Goal: Use online tool/utility: Utilize a website feature to perform a specific function

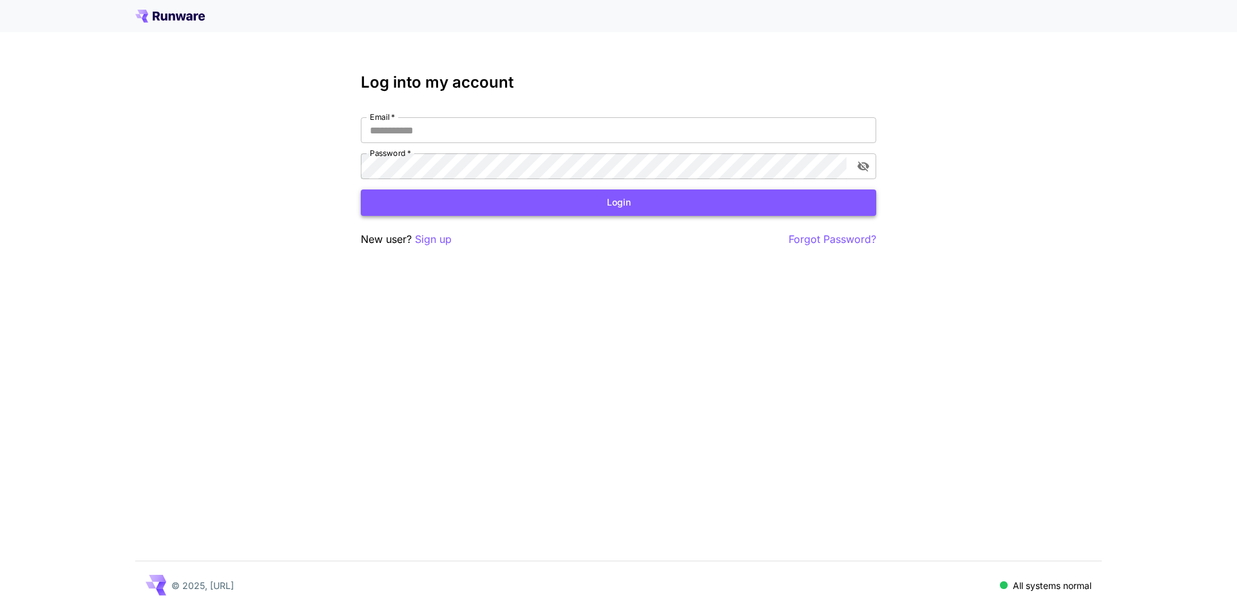
type input "**********"
click at [628, 207] on button "Login" at bounding box center [619, 202] width 516 height 26
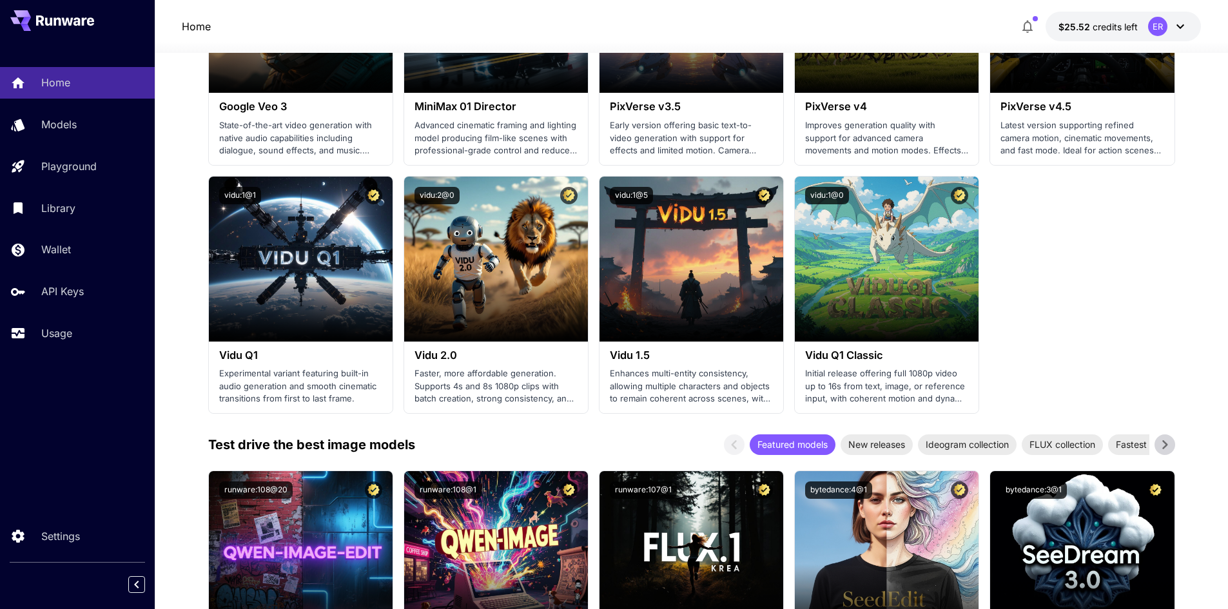
scroll to position [1160, 0]
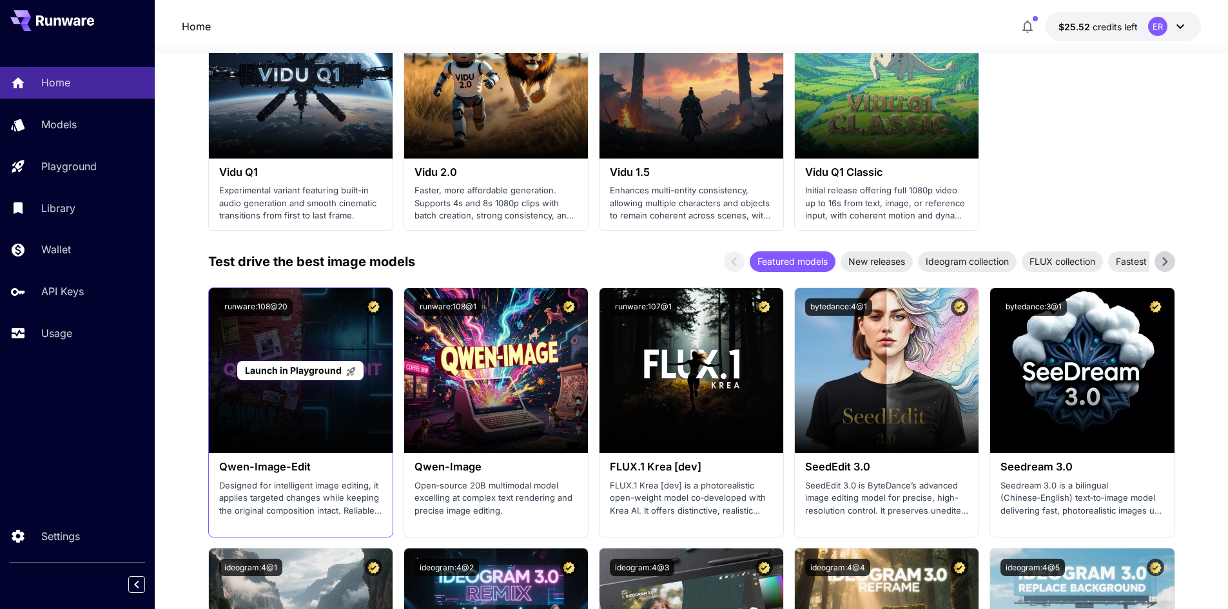
click at [329, 372] on span "Launch in Playground" at bounding box center [293, 370] width 97 height 11
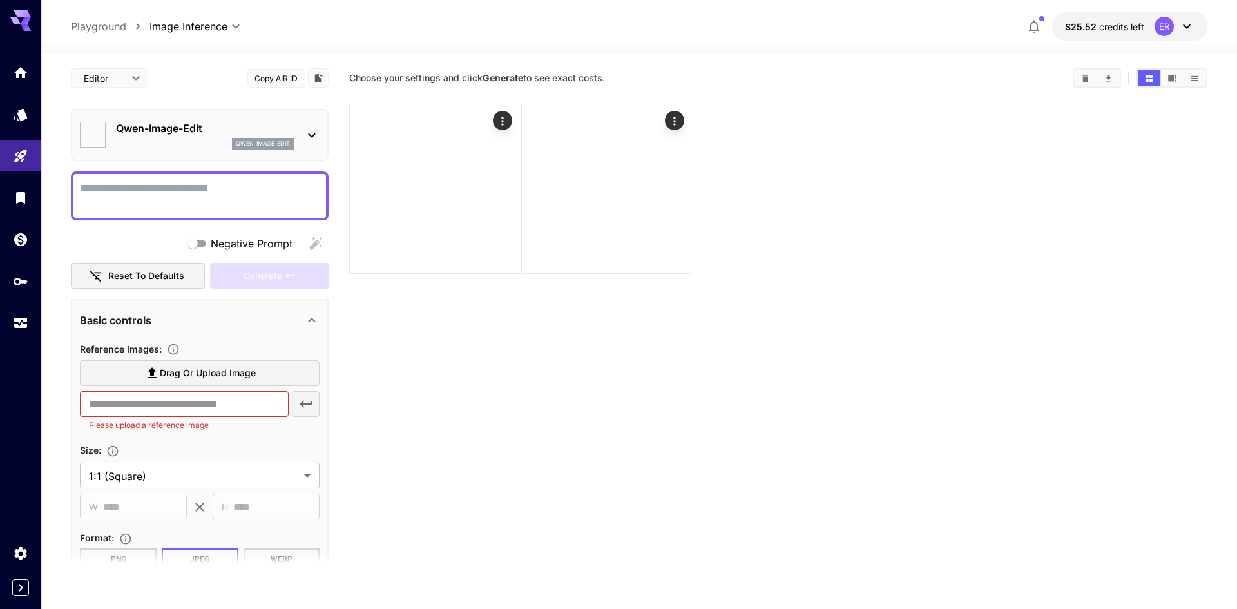
type input "**********"
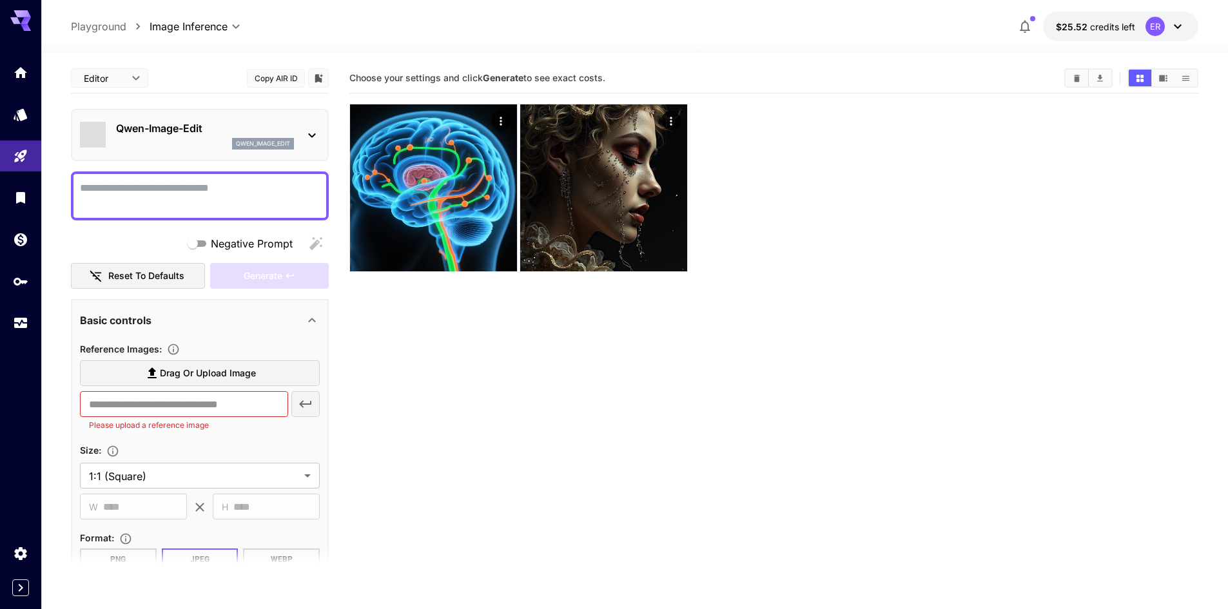
click at [214, 367] on span "Drag or upload image" at bounding box center [208, 373] width 96 height 16
click at [0, 0] on input "Drag or upload image" at bounding box center [0, 0] width 0 height 0
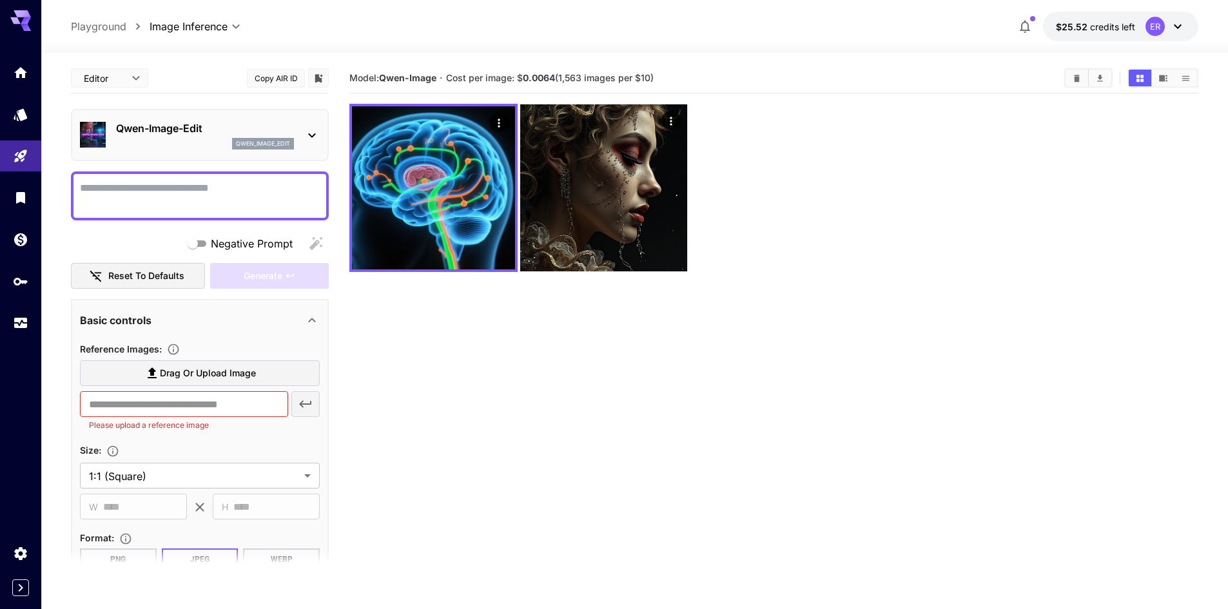
click at [186, 142] on div "qwen_image_edit" at bounding box center [205, 144] width 178 height 12
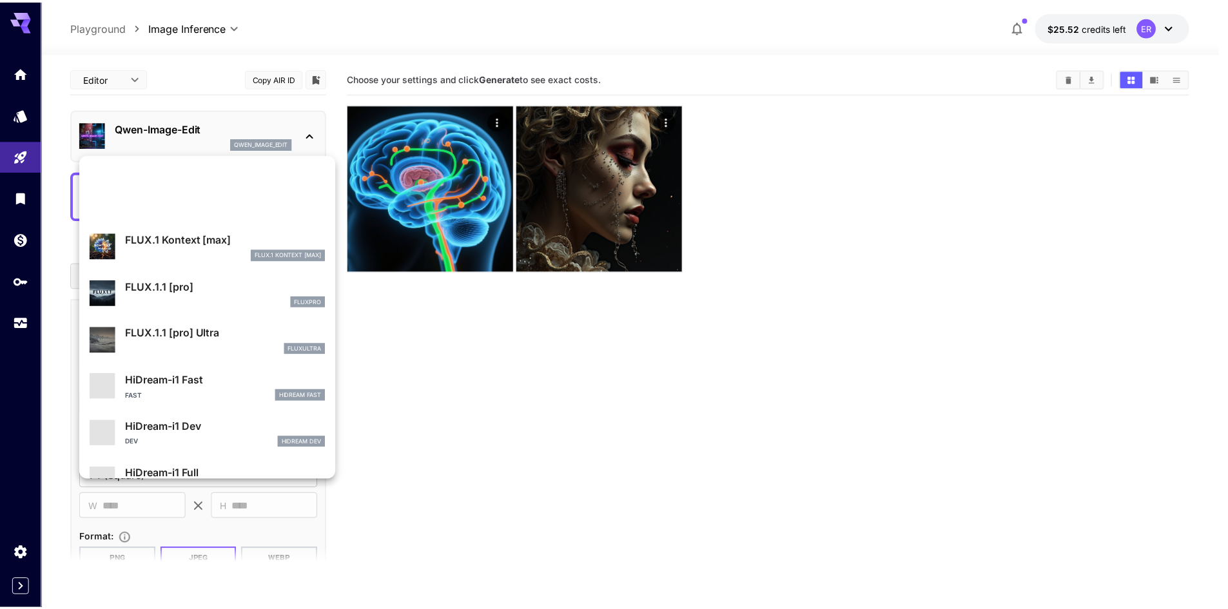
scroll to position [773, 0]
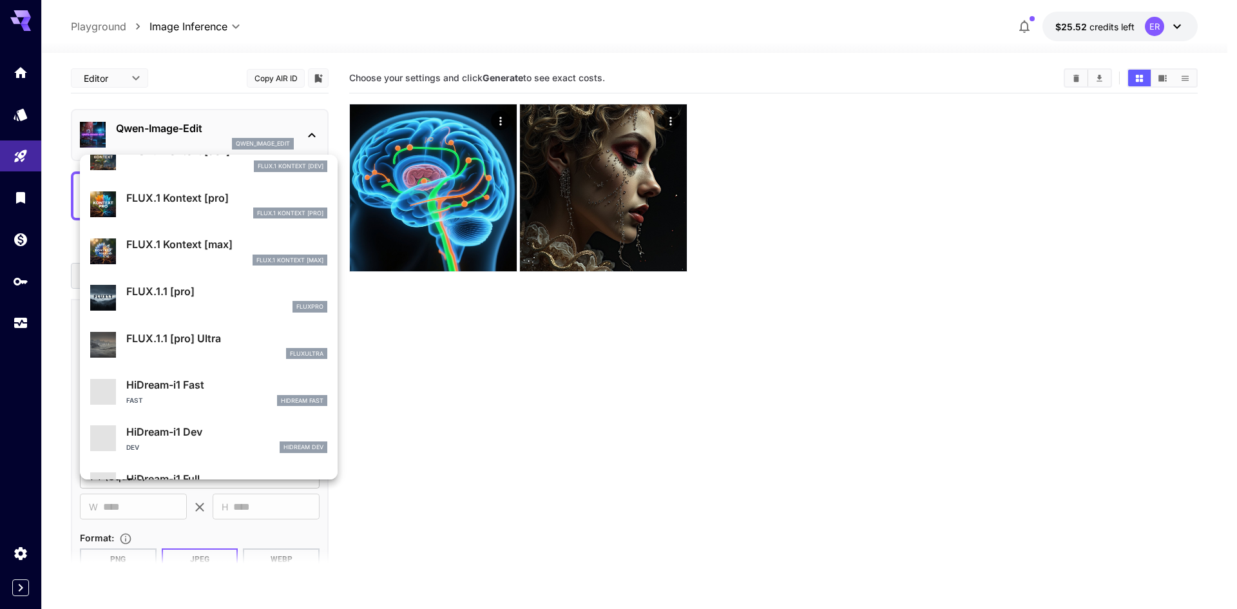
click at [128, 78] on div at bounding box center [618, 304] width 1237 height 609
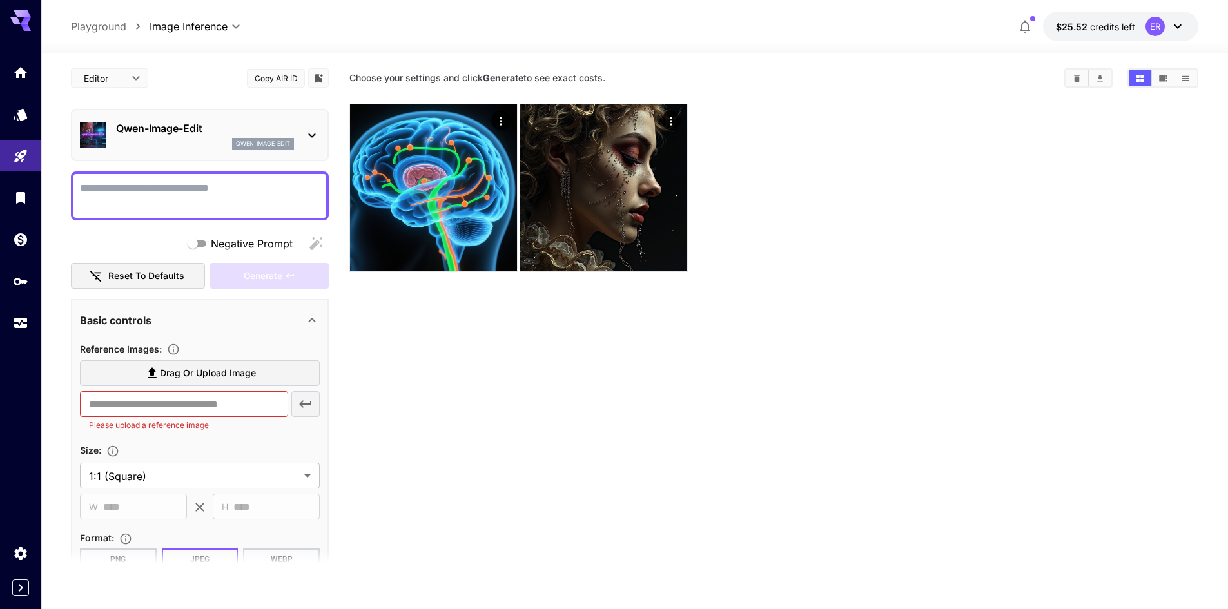
click at [185, 184] on textarea "Negative Prompt" at bounding box center [200, 195] width 240 height 31
click at [202, 381] on label "Drag or upload image" at bounding box center [200, 373] width 240 height 26
click at [0, 0] on input "Drag or upload image" at bounding box center [0, 0] width 0 height 0
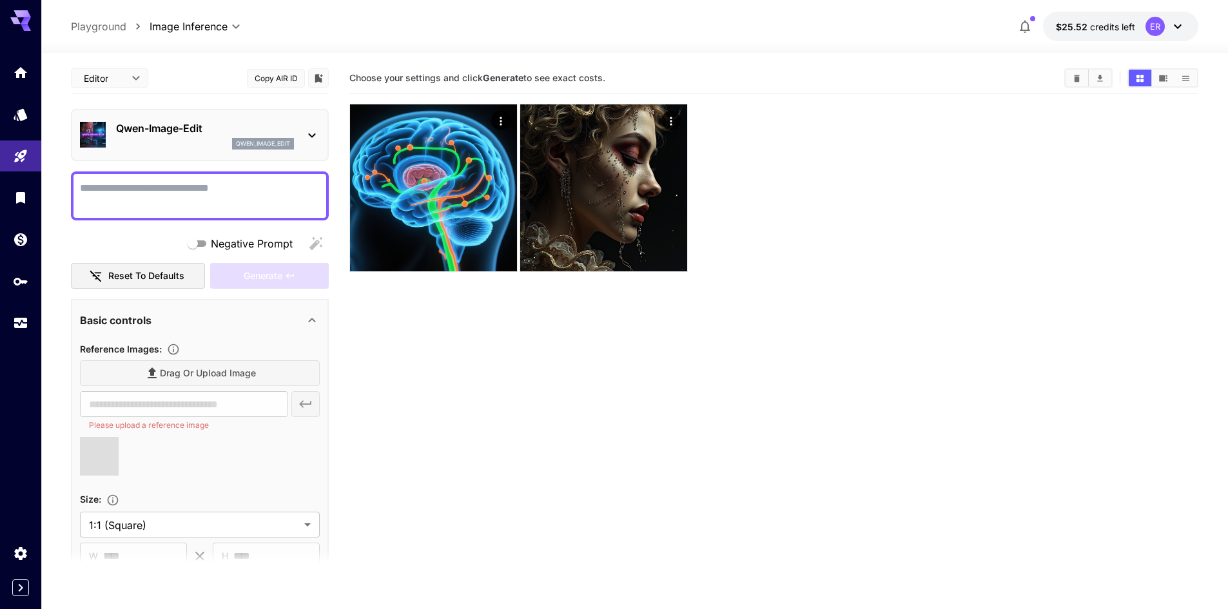
type input "**********"
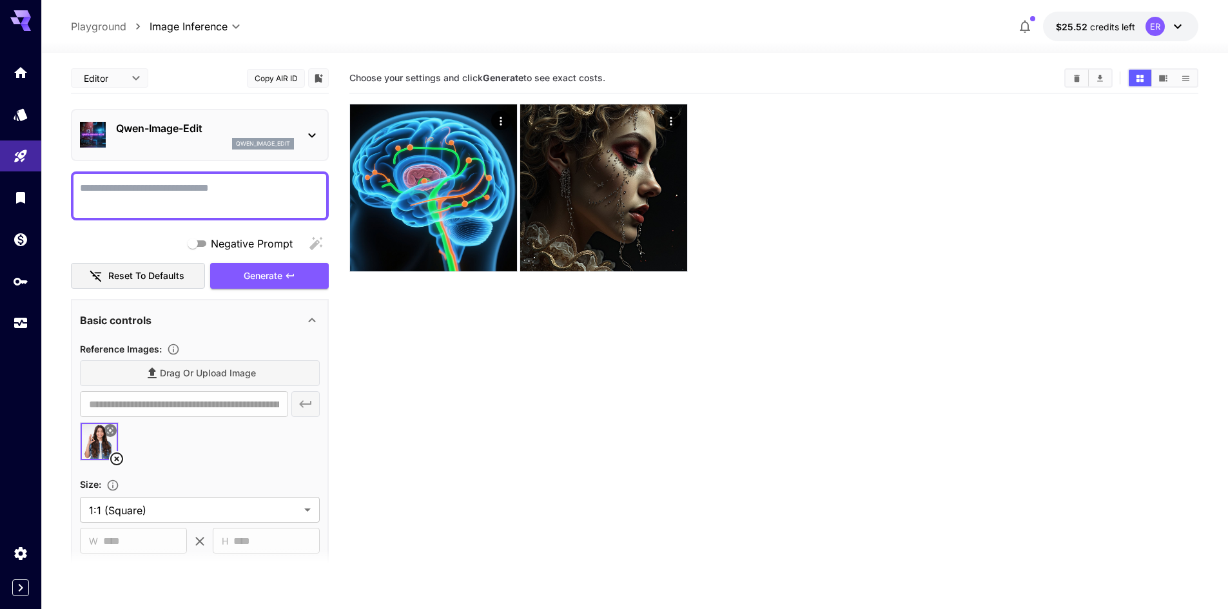
click at [248, 188] on textarea "Negative Prompt" at bounding box center [200, 195] width 240 height 31
paste textarea "**********"
type textarea "**********"
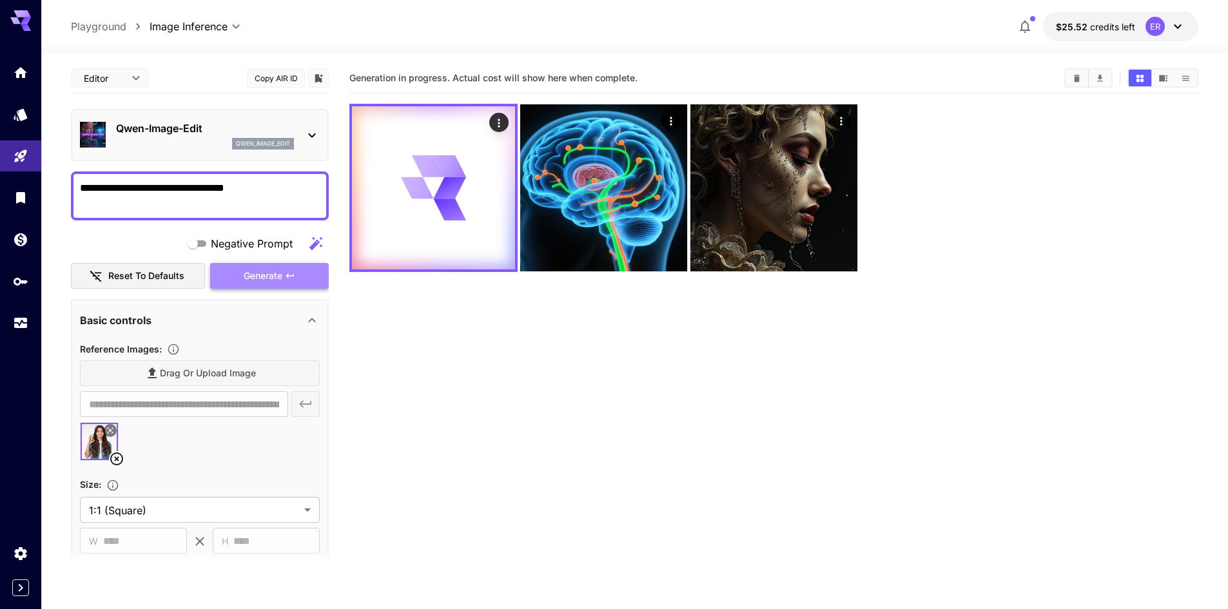
click at [261, 275] on span "Generate" at bounding box center [263, 276] width 39 height 16
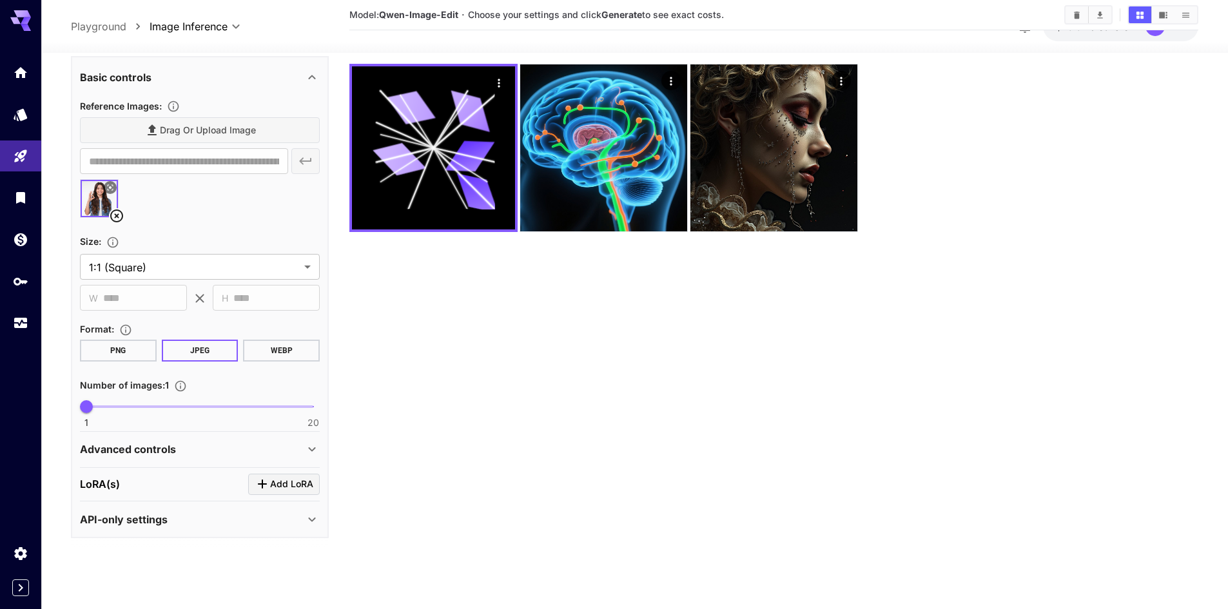
scroll to position [232, 0]
click at [177, 517] on div "API-only settings" at bounding box center [192, 519] width 224 height 15
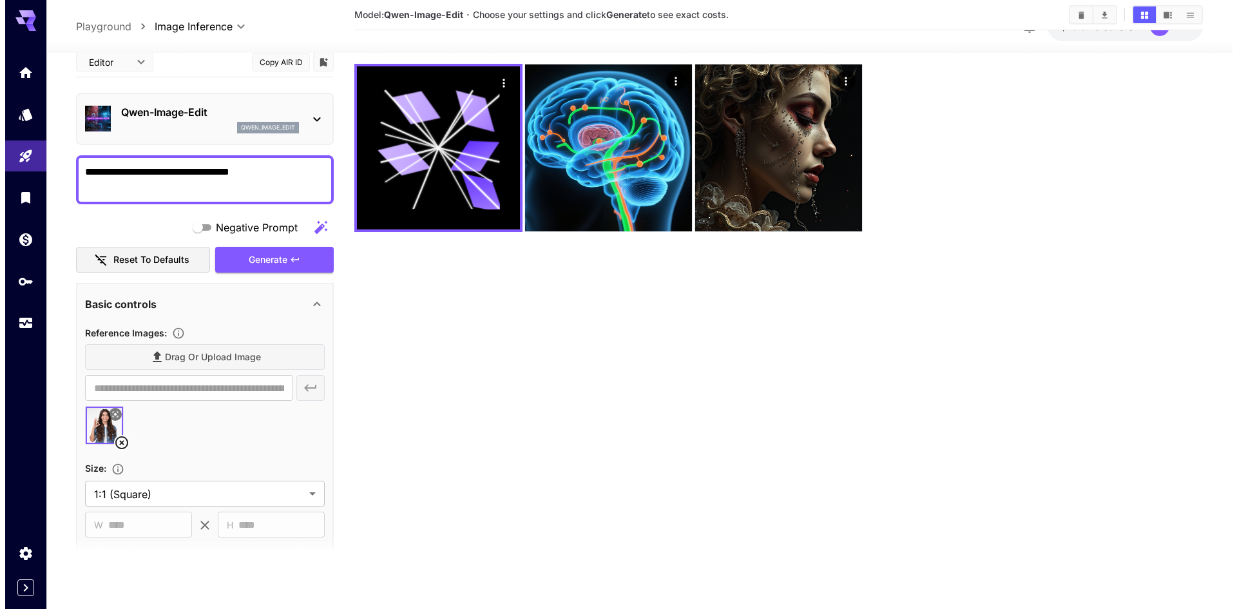
scroll to position [0, 0]
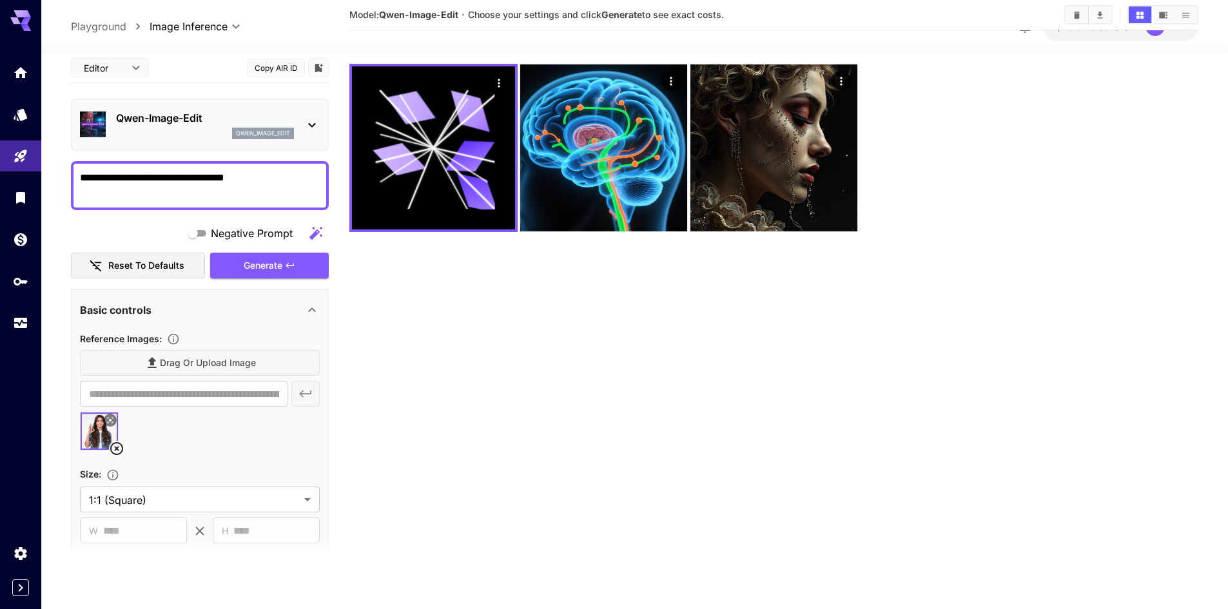
click at [135, 184] on textarea "**********" at bounding box center [200, 184] width 240 height 31
click at [103, 27] on p "Playground" at bounding box center [98, 26] width 55 height 15
click at [189, 24] on body "**********" at bounding box center [614, 253] width 1228 height 711
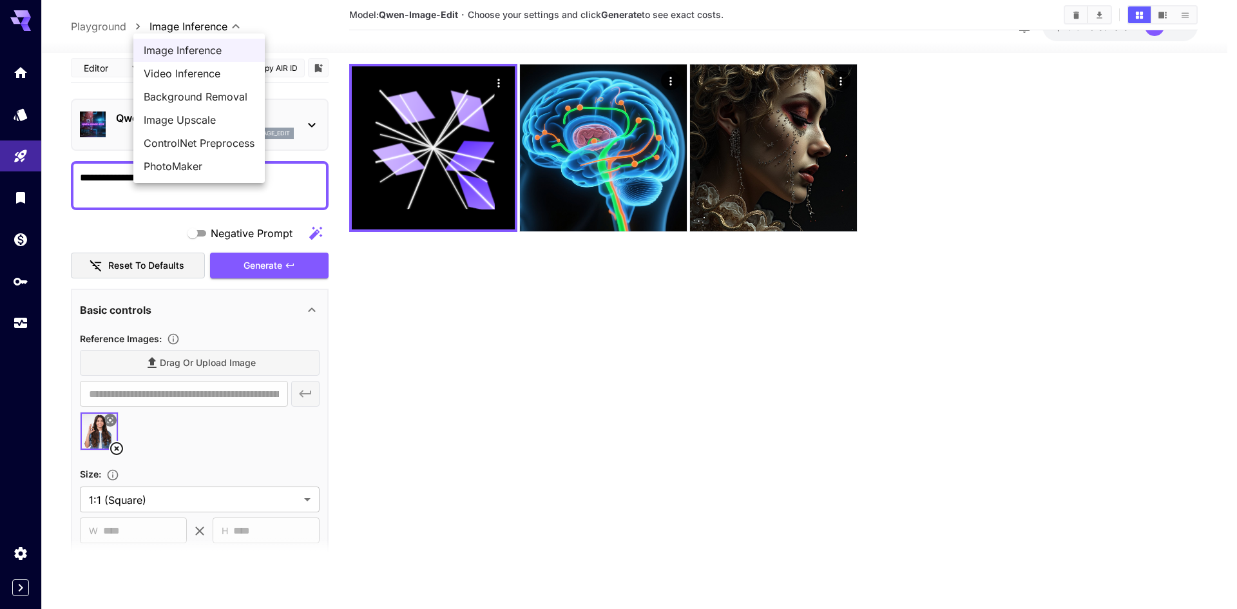
click at [164, 46] on span "Image Inference" at bounding box center [199, 50] width 111 height 15
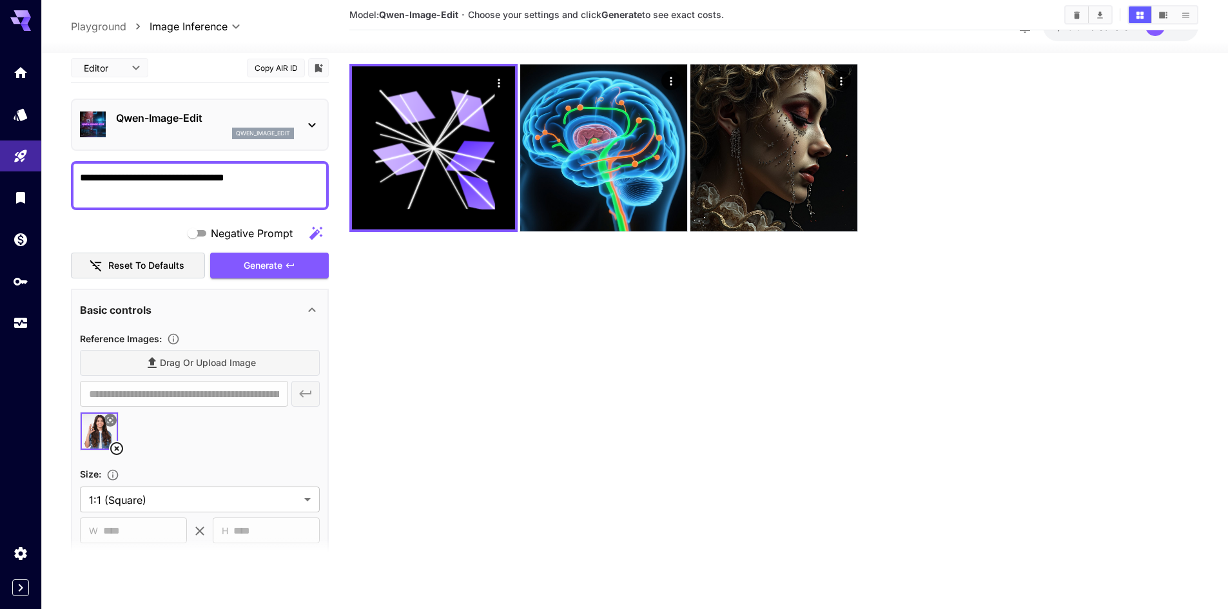
click at [141, 119] on p "Qwen-Image-Edit" at bounding box center [205, 117] width 178 height 15
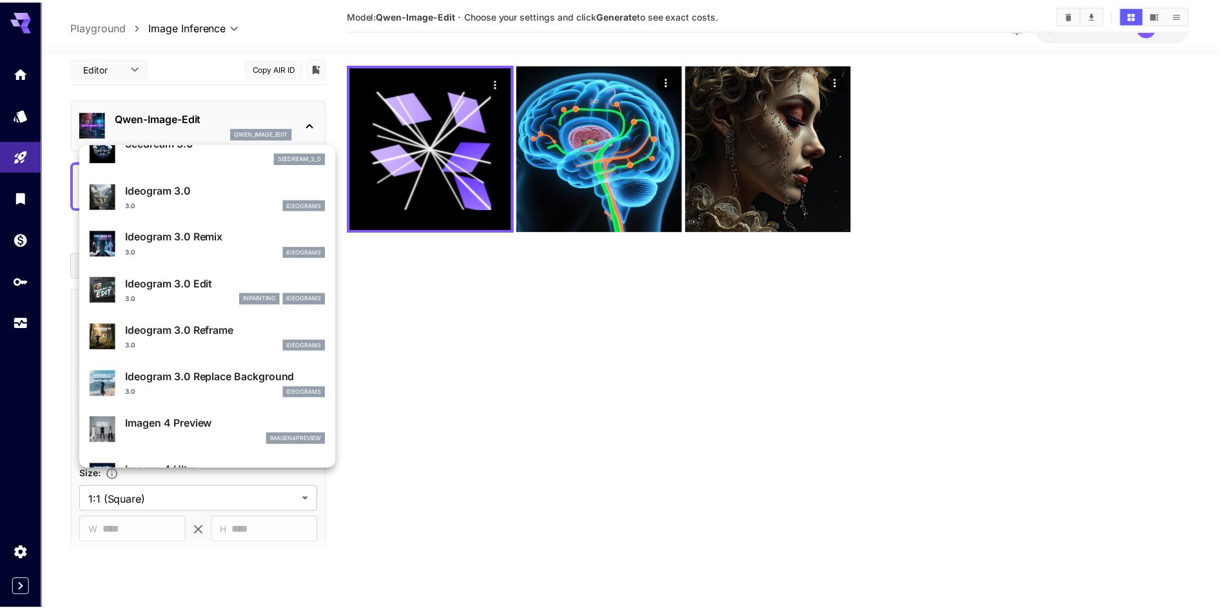
scroll to position [322, 0]
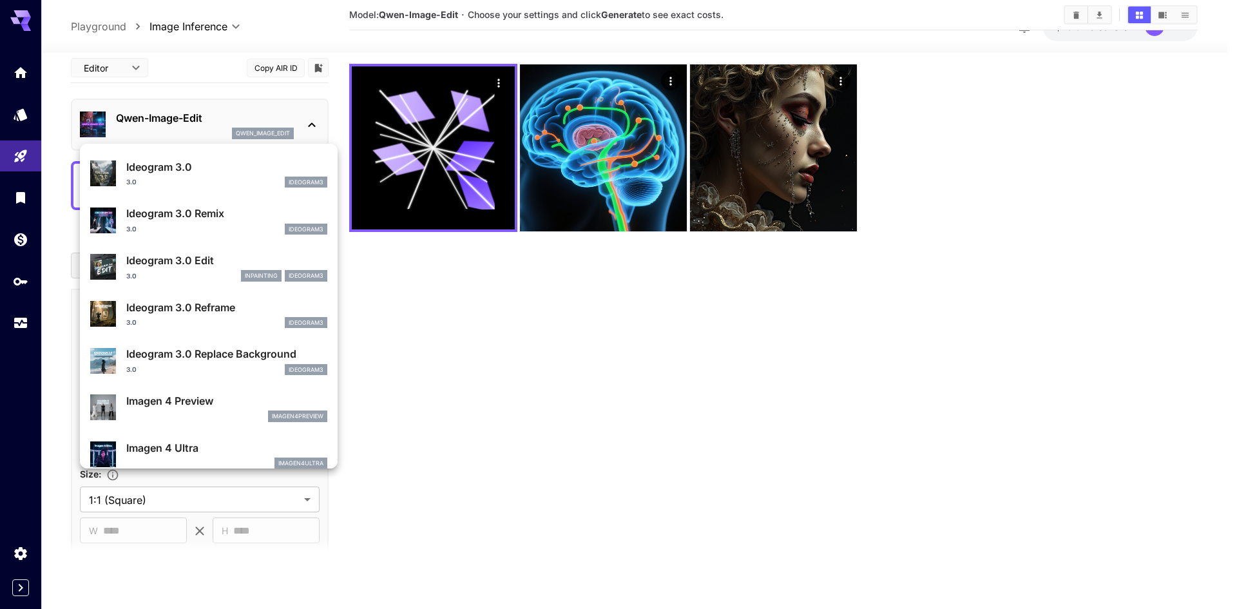
click at [200, 265] on p "Ideogram 3.0 Edit" at bounding box center [226, 260] width 201 height 15
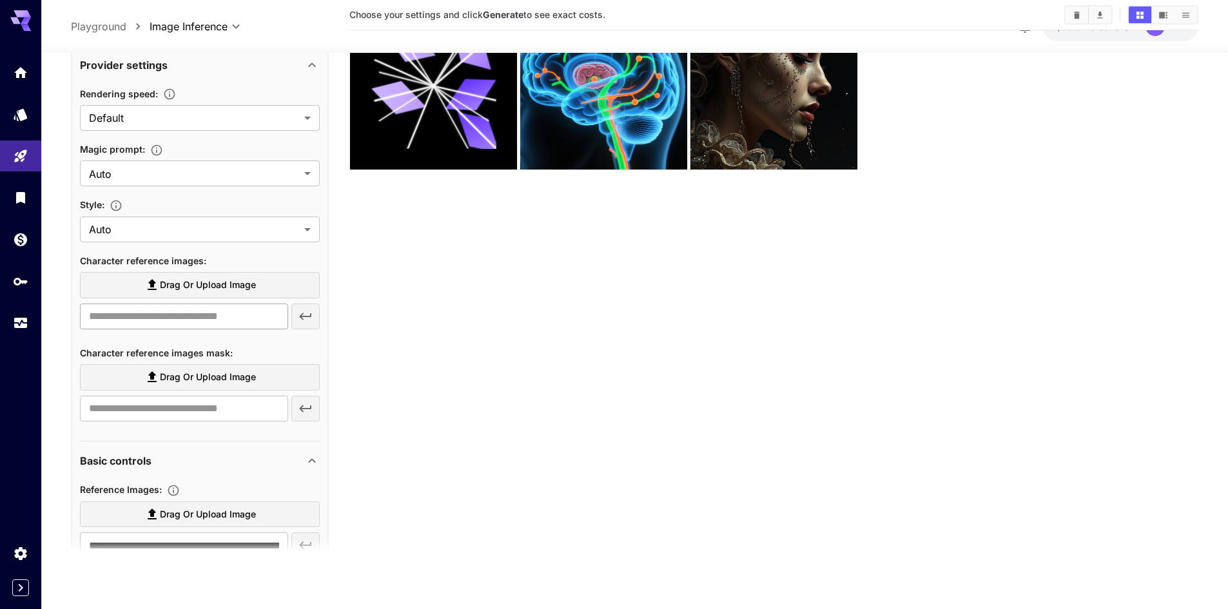
scroll to position [258, 0]
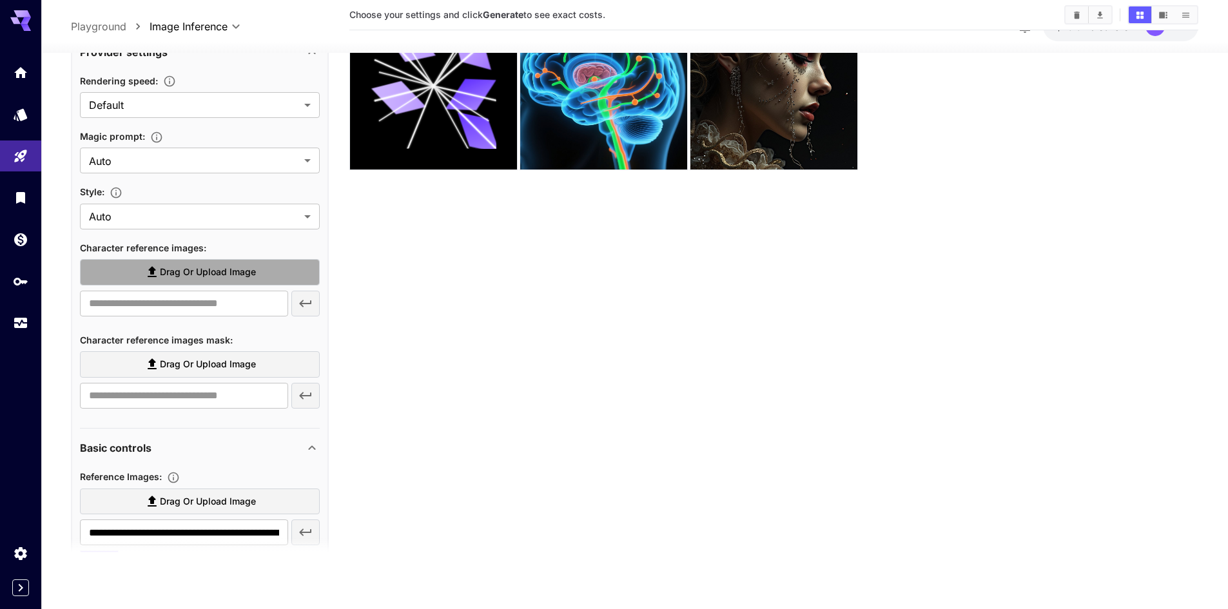
click at [206, 273] on span "Drag or upload image" at bounding box center [208, 272] width 96 height 16
click at [0, 0] on input "Drag or upload image" at bounding box center [0, 0] width 0 height 0
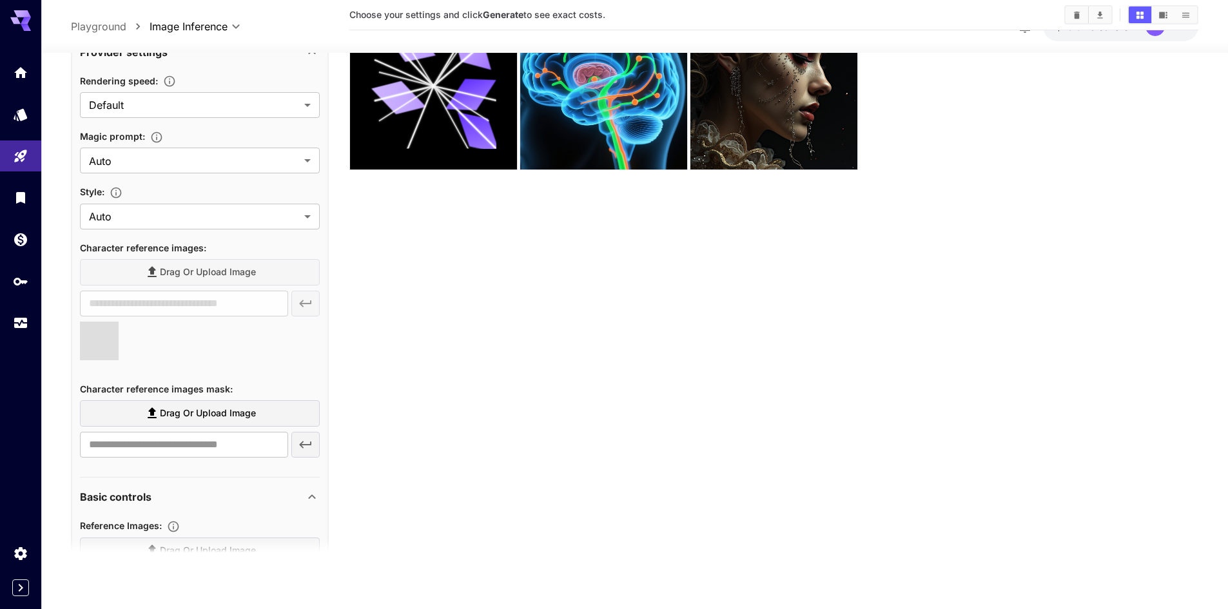
type input "**********"
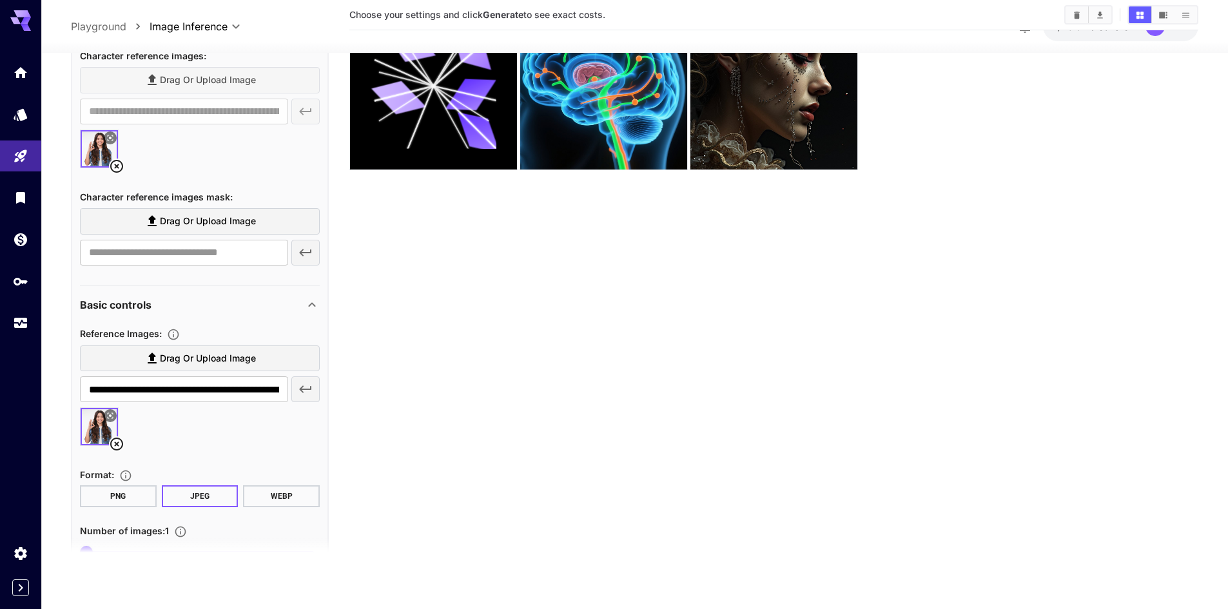
scroll to position [451, 0]
click at [113, 442] on icon at bounding box center [116, 442] width 15 height 15
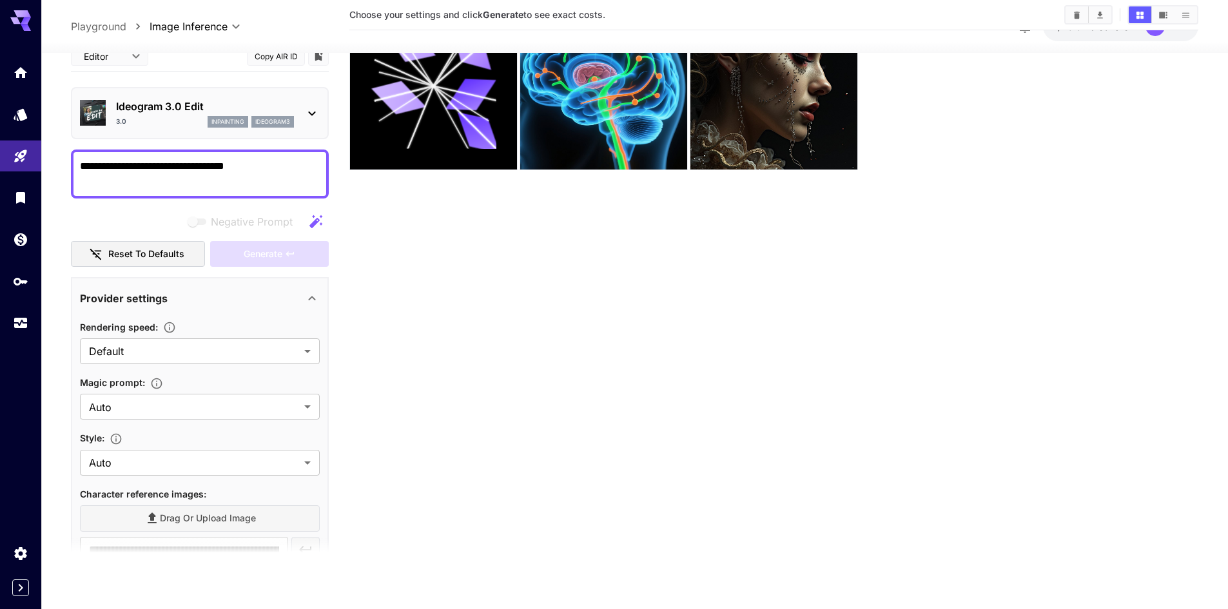
scroll to position [0, 0]
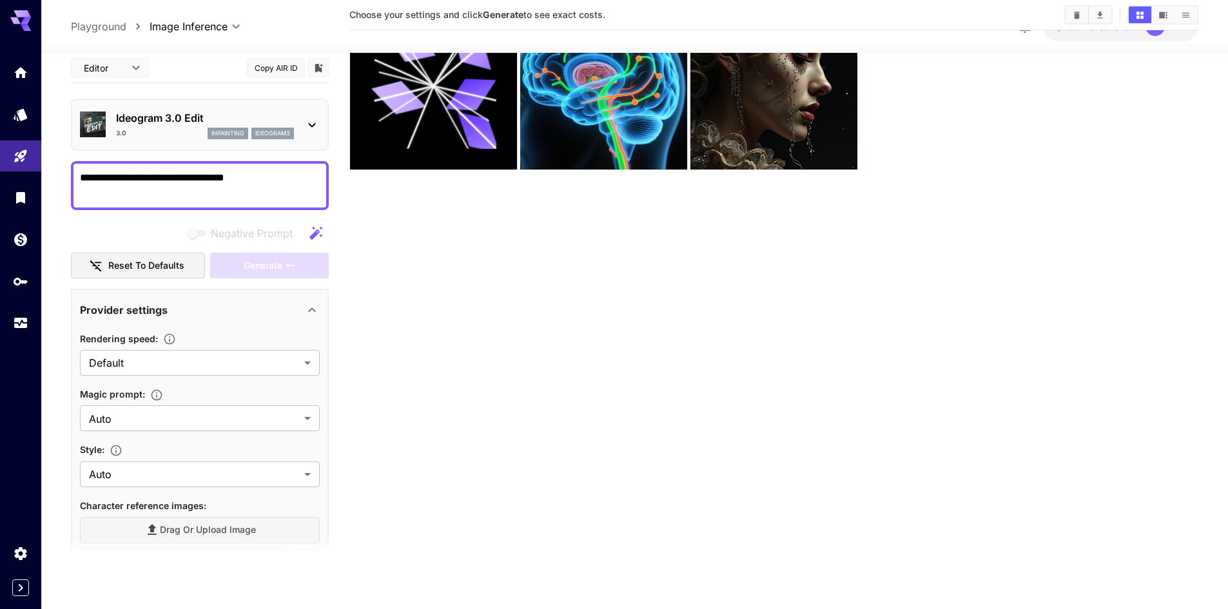
click at [251, 170] on textarea "**********" at bounding box center [200, 184] width 240 height 31
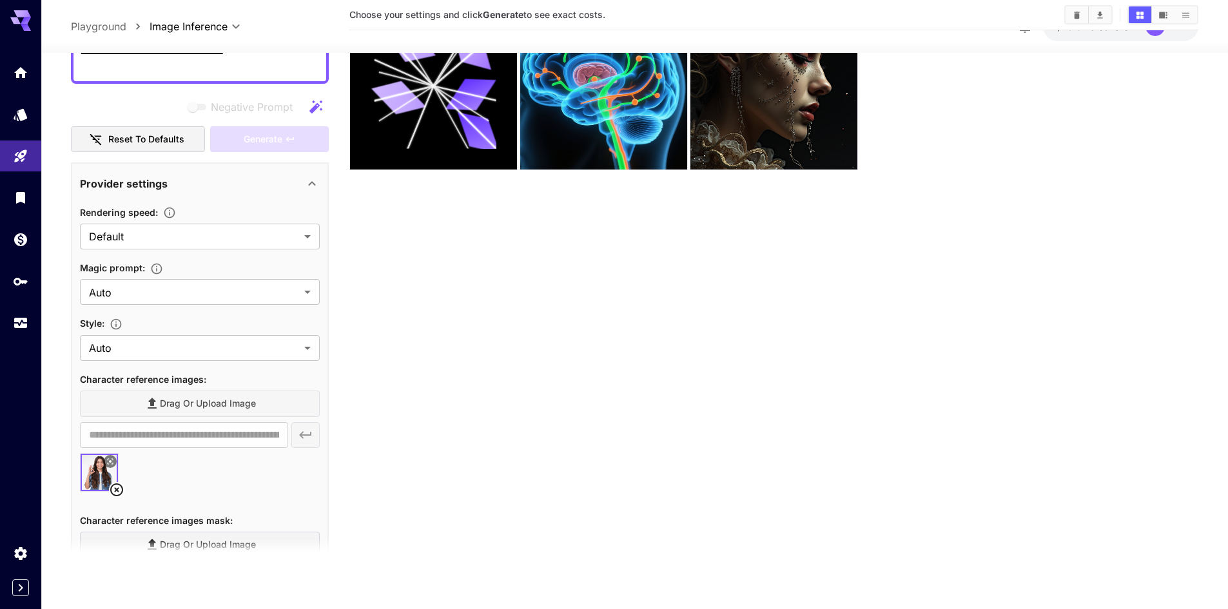
scroll to position [193, 0]
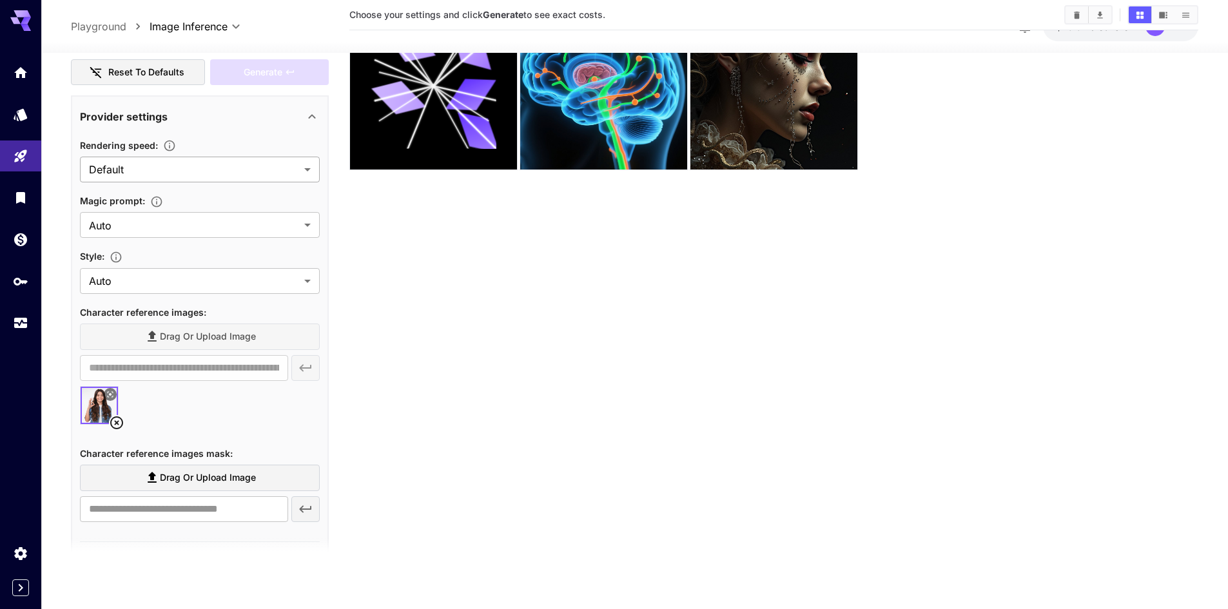
click at [197, 169] on body "**********" at bounding box center [614, 253] width 1228 height 711
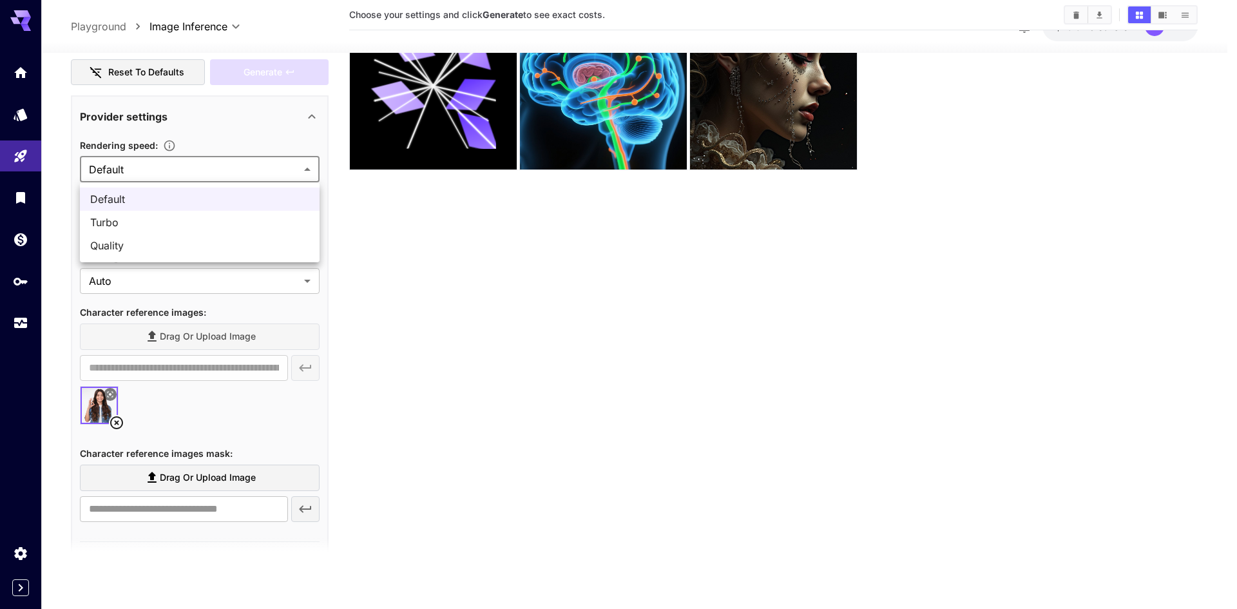
click at [197, 169] on div at bounding box center [618, 304] width 1237 height 609
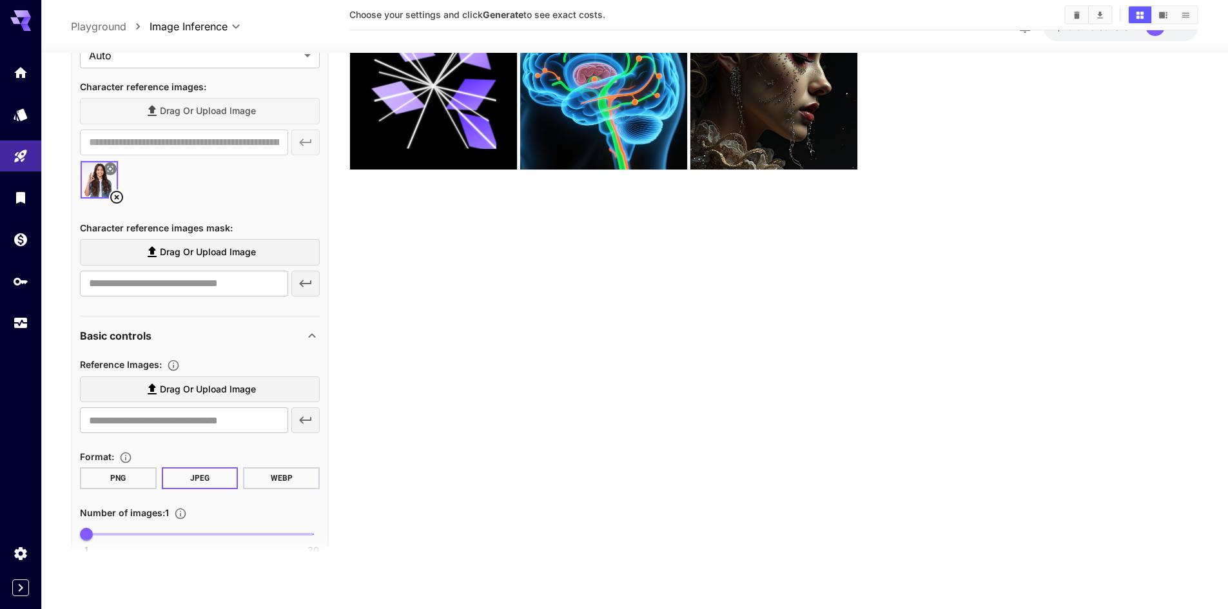
scroll to position [516, 0]
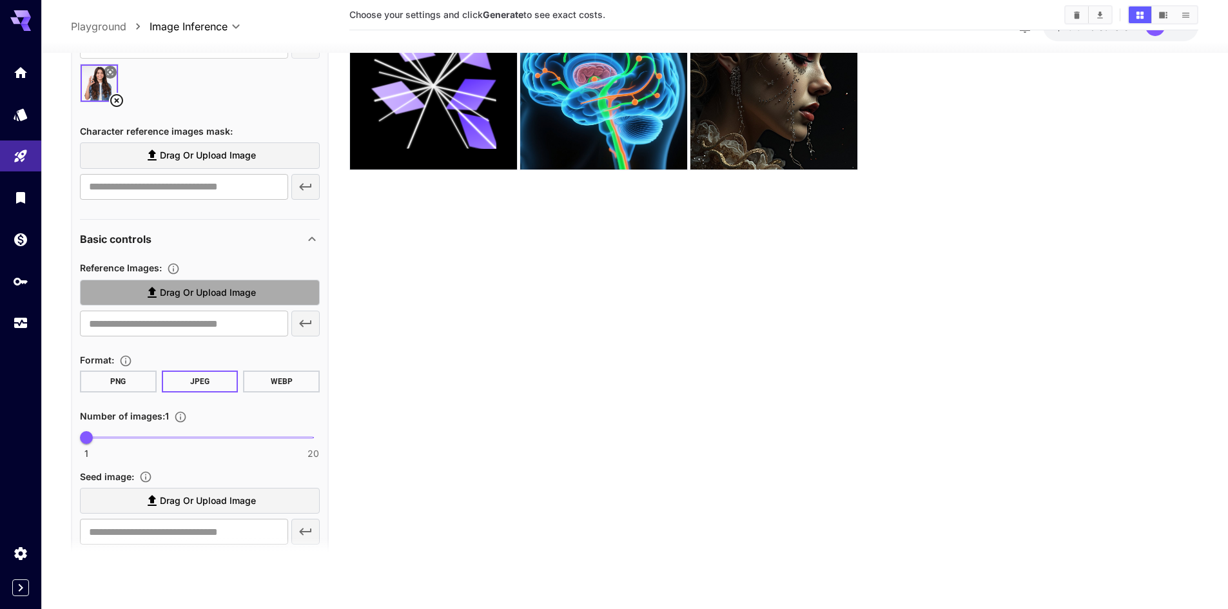
click at [226, 293] on span "Drag or upload image" at bounding box center [208, 292] width 96 height 16
click at [0, 0] on input "Drag or upload image" at bounding box center [0, 0] width 0 height 0
click at [217, 291] on span "Drag or upload image" at bounding box center [208, 292] width 96 height 16
click at [0, 0] on input "Drag or upload image" at bounding box center [0, 0] width 0 height 0
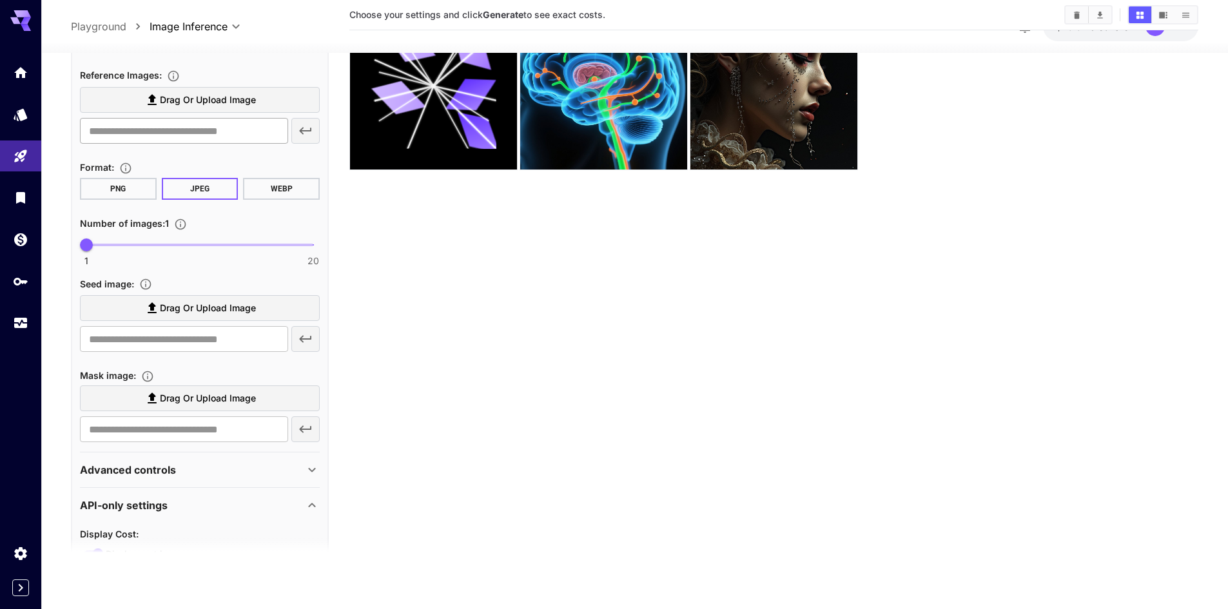
scroll to position [709, 0]
click at [208, 393] on span "Drag or upload image" at bounding box center [208, 397] width 96 height 16
click at [0, 0] on input "Drag or upload image" at bounding box center [0, 0] width 0 height 0
click at [229, 305] on span "Drag or upload image" at bounding box center [208, 308] width 96 height 16
click at [0, 0] on input "Drag or upload image" at bounding box center [0, 0] width 0 height 0
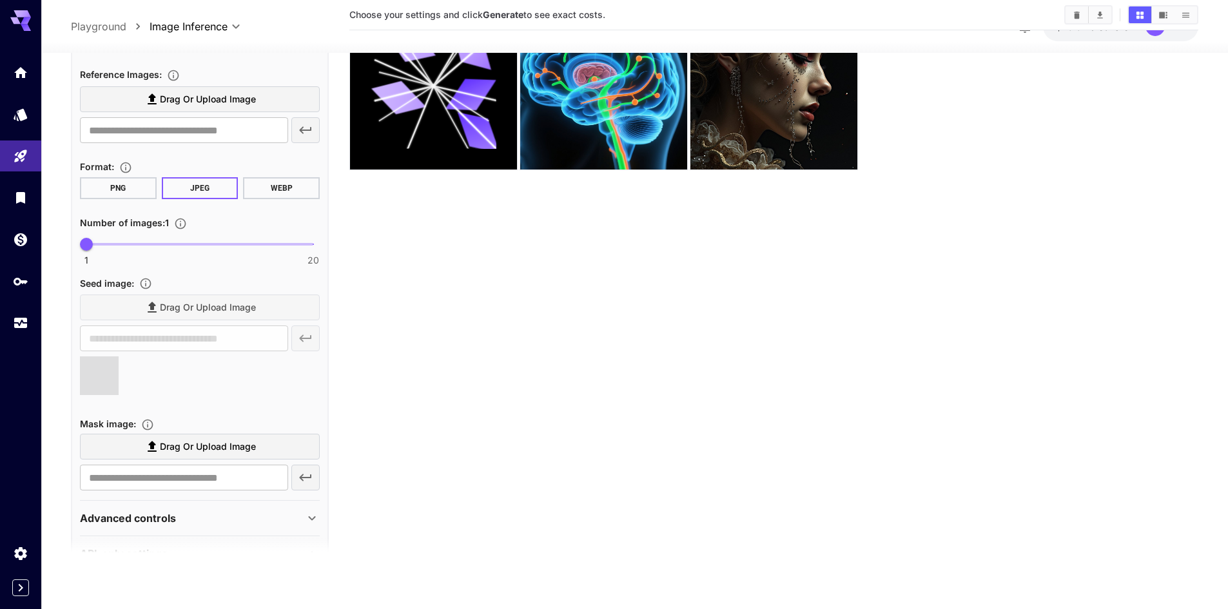
type input "**********"
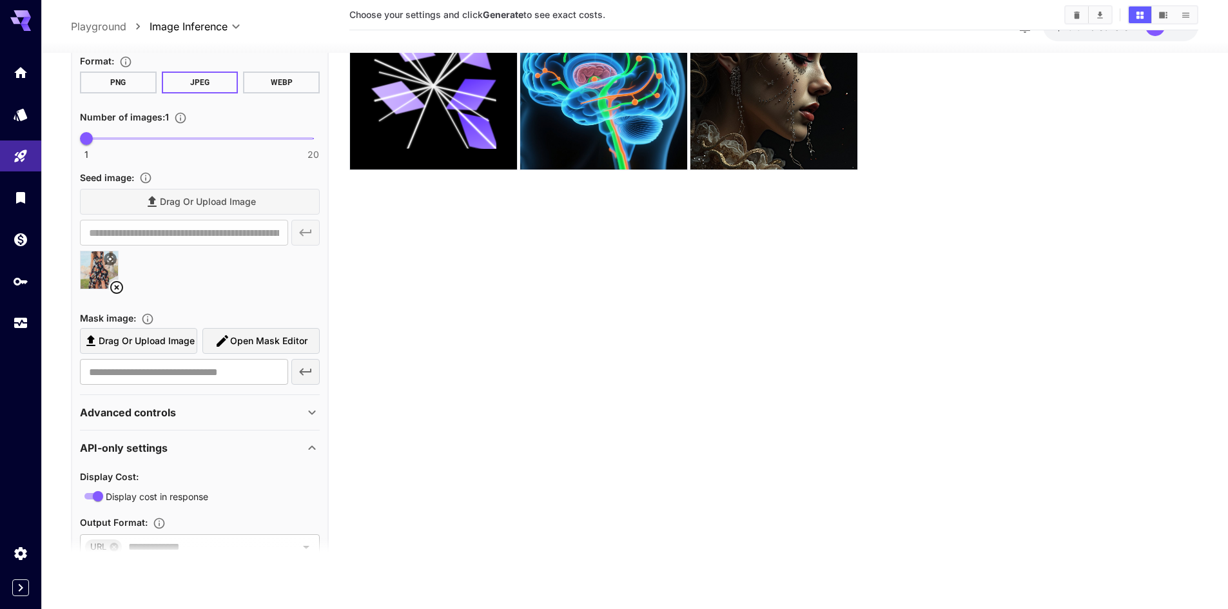
scroll to position [838, 0]
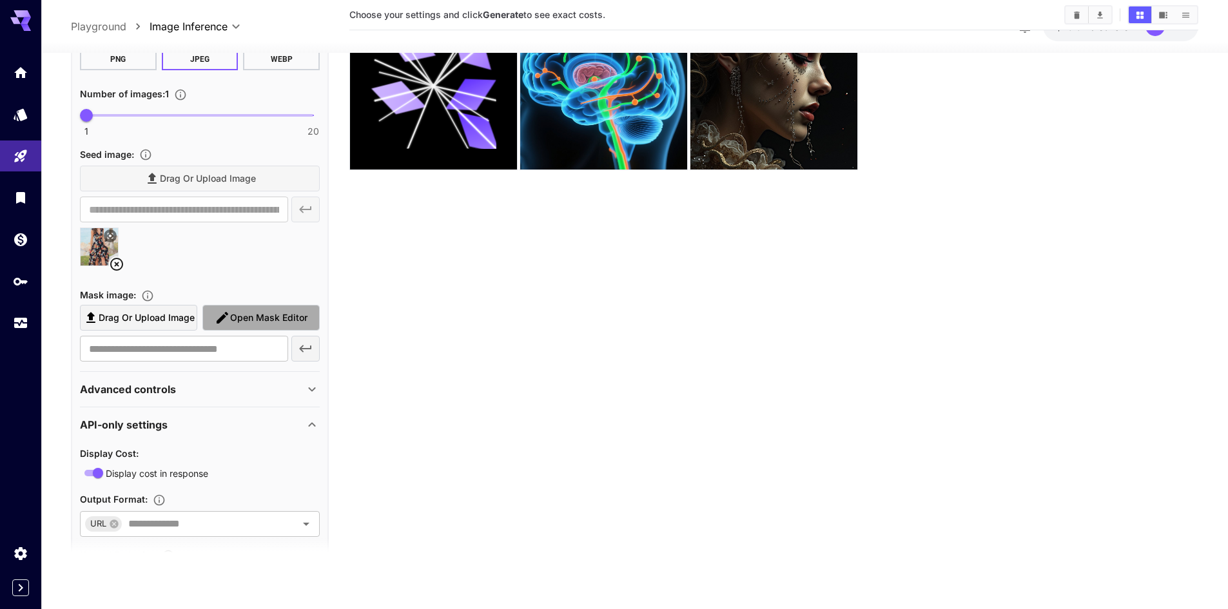
click at [269, 320] on span "Open Mask Editor" at bounding box center [268, 317] width 77 height 16
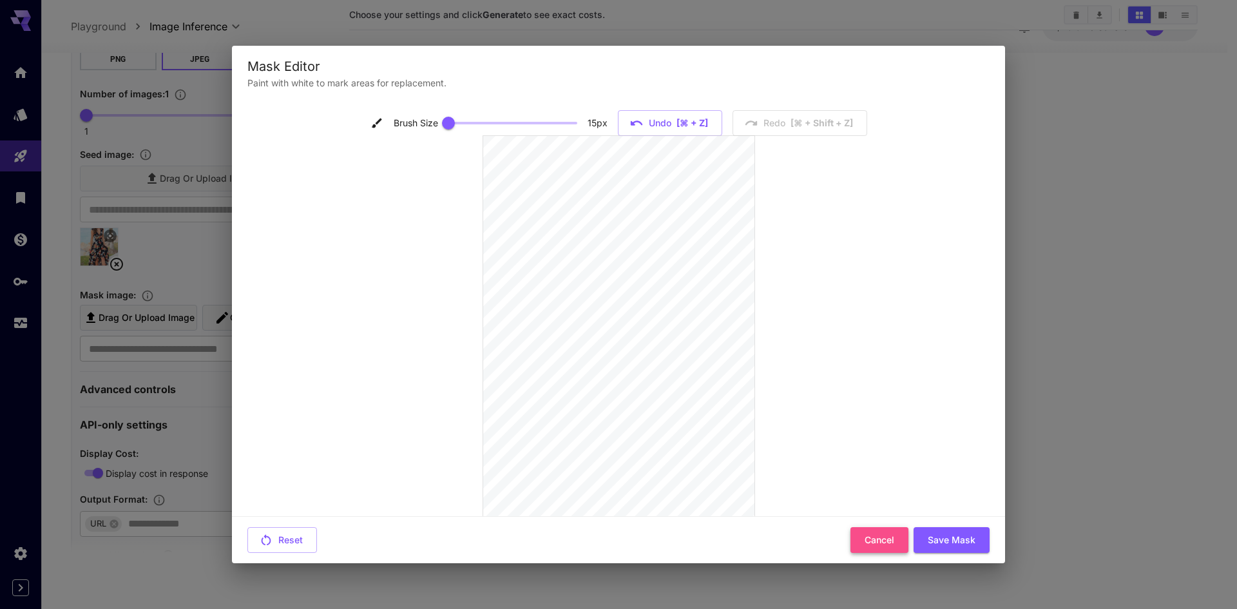
click at [884, 541] on button "Cancel" at bounding box center [880, 540] width 58 height 26
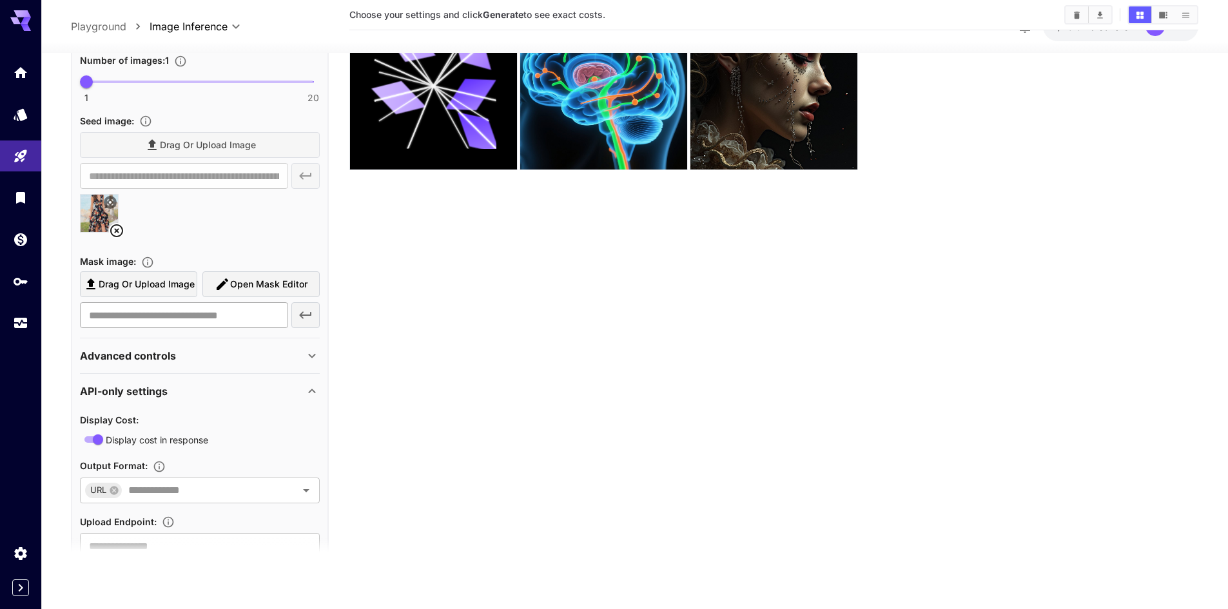
scroll to position [916, 0]
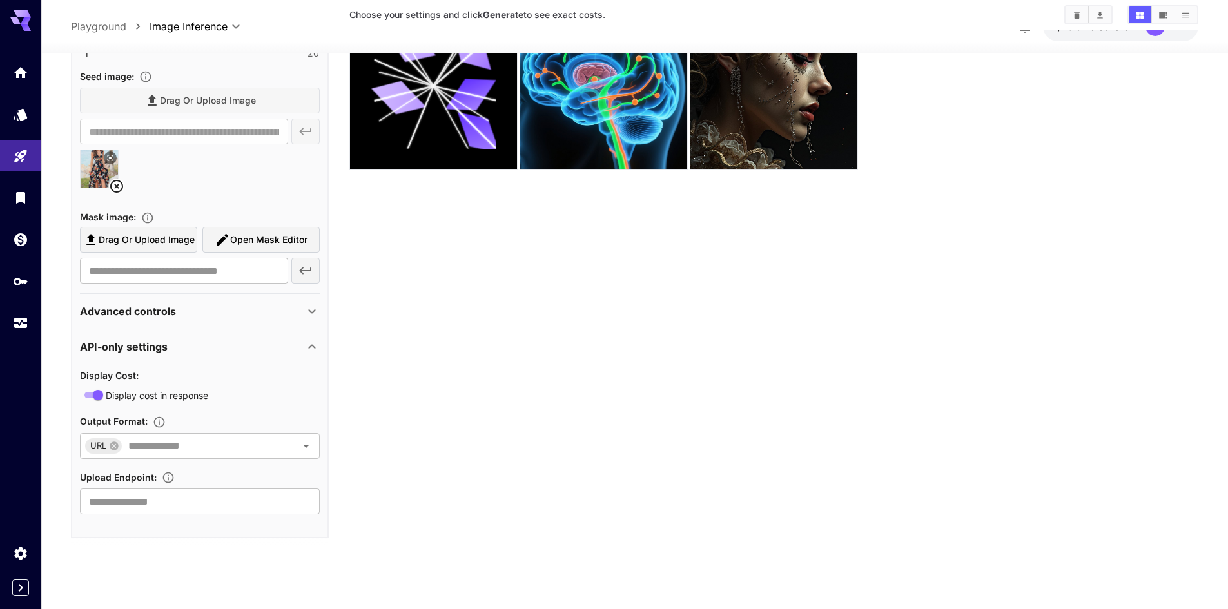
click at [263, 240] on span "Open Mask Editor" at bounding box center [268, 239] width 77 height 16
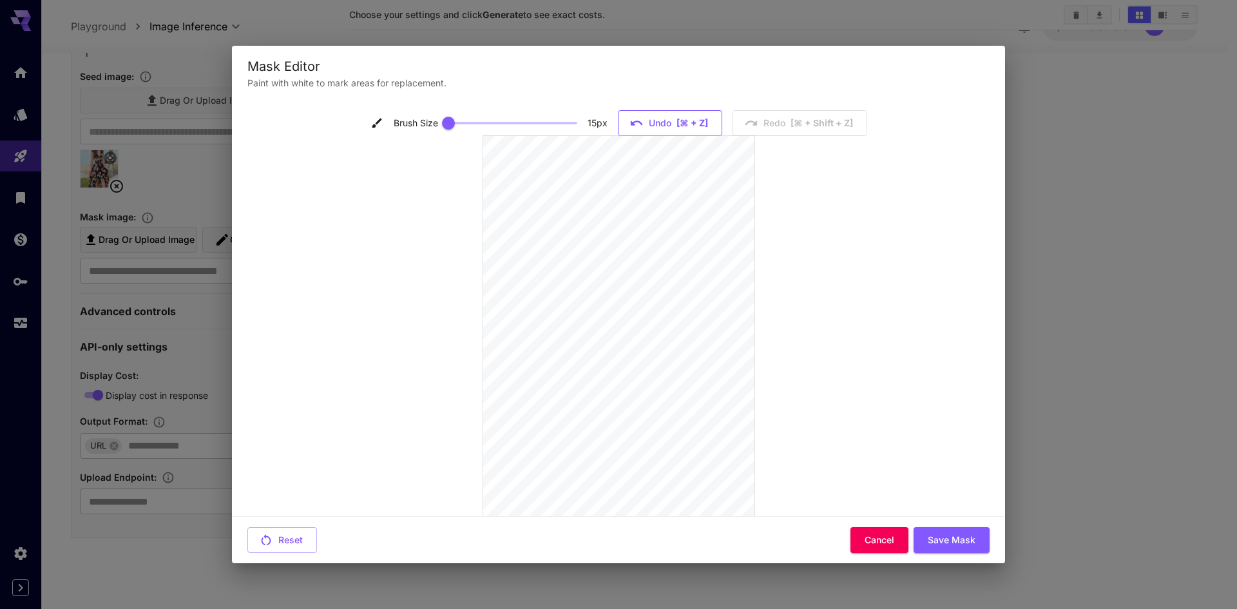
click at [634, 118] on icon "button" at bounding box center [637, 123] width 14 height 14
click at [324, 83] on p "Paint with white to mark areas for replacement." at bounding box center [618, 83] width 742 height 13
copy div "Paint with white to mark areas for replacement."
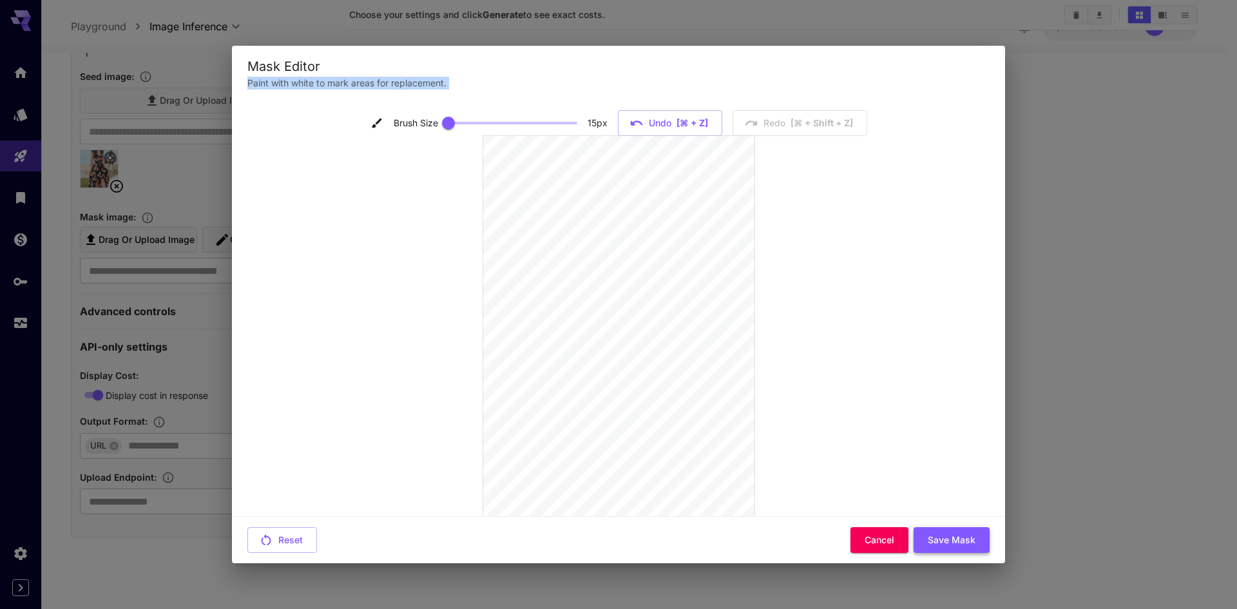
click at [940, 545] on button "Save Mask" at bounding box center [952, 540] width 76 height 26
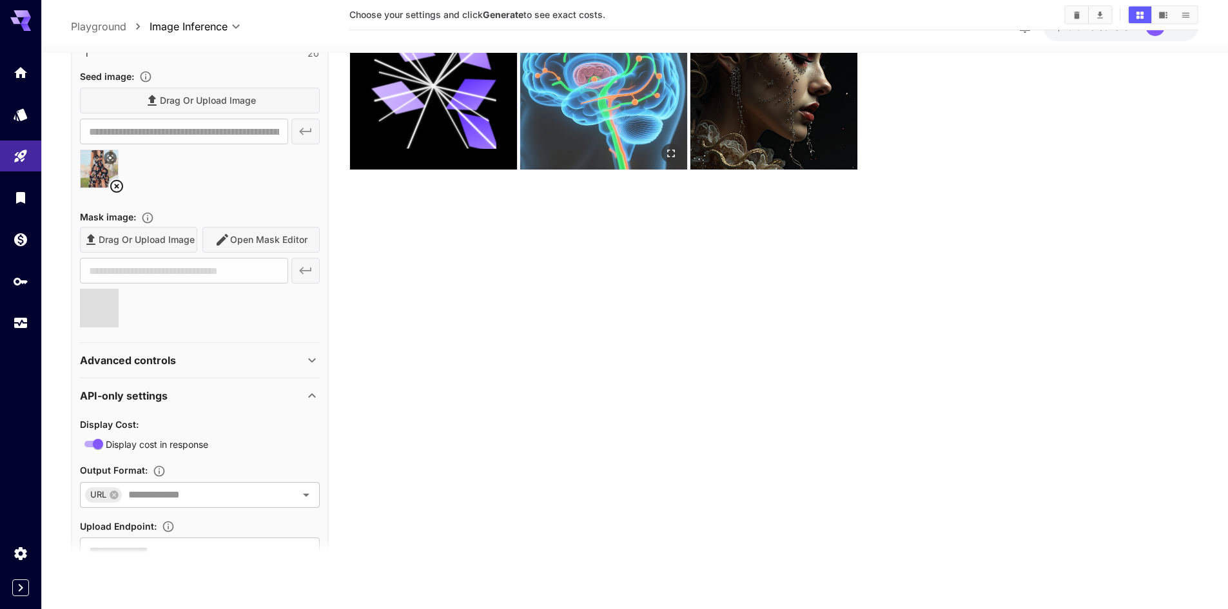
type input "**********"
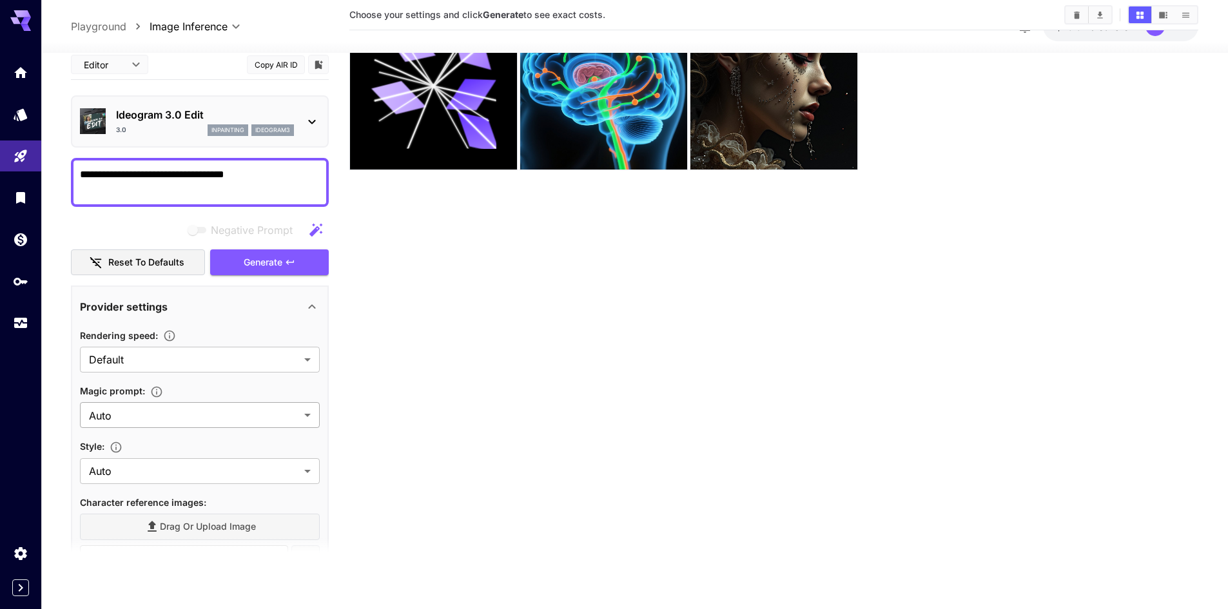
scroll to position [0, 0]
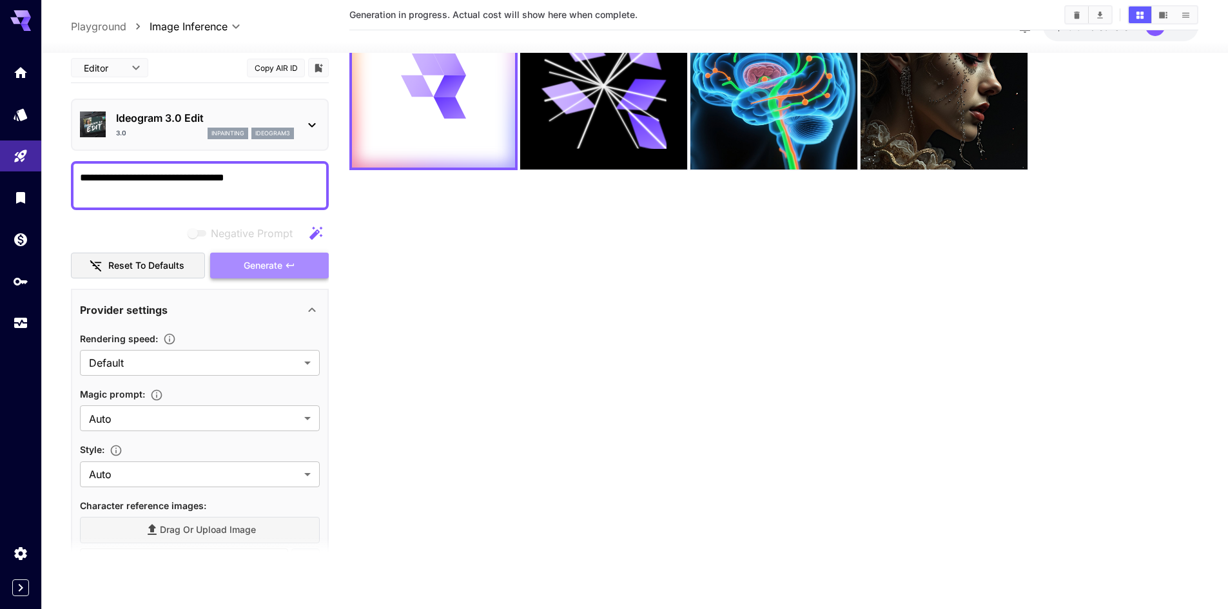
click at [276, 267] on span "Generate" at bounding box center [263, 265] width 39 height 16
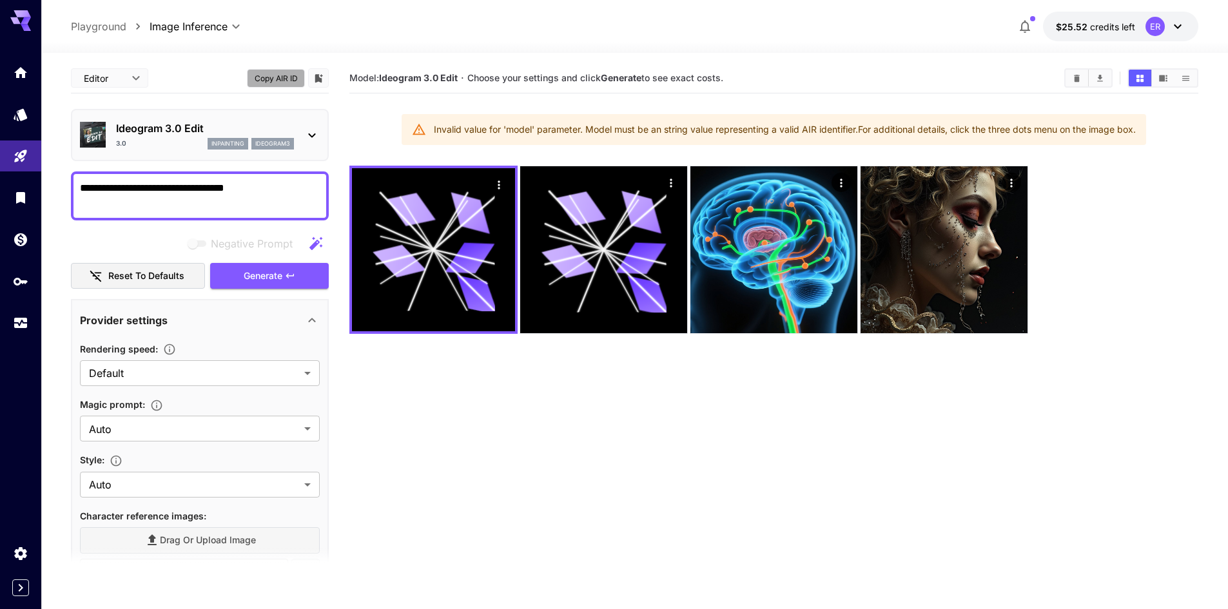
click at [295, 79] on button "Copy AIR ID" at bounding box center [276, 78] width 58 height 19
click at [325, 79] on div at bounding box center [318, 77] width 21 height 19
click at [318, 79] on icon "Add to library" at bounding box center [319, 78] width 8 height 8
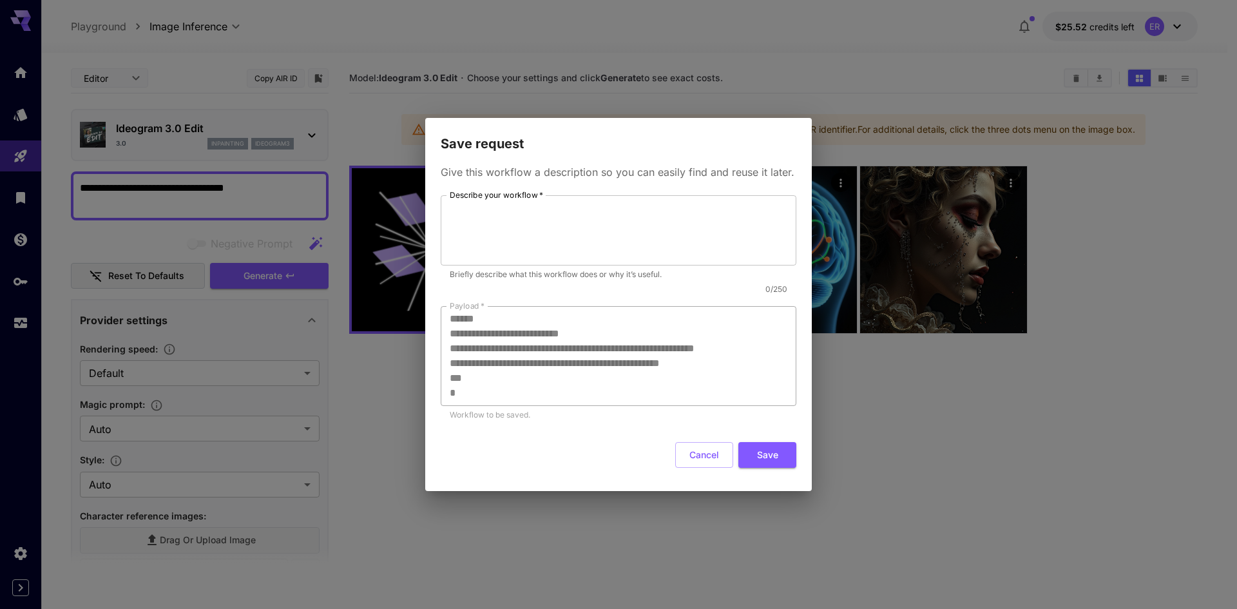
scroll to position [341, 0]
click at [701, 458] on button "Cancel" at bounding box center [704, 455] width 58 height 26
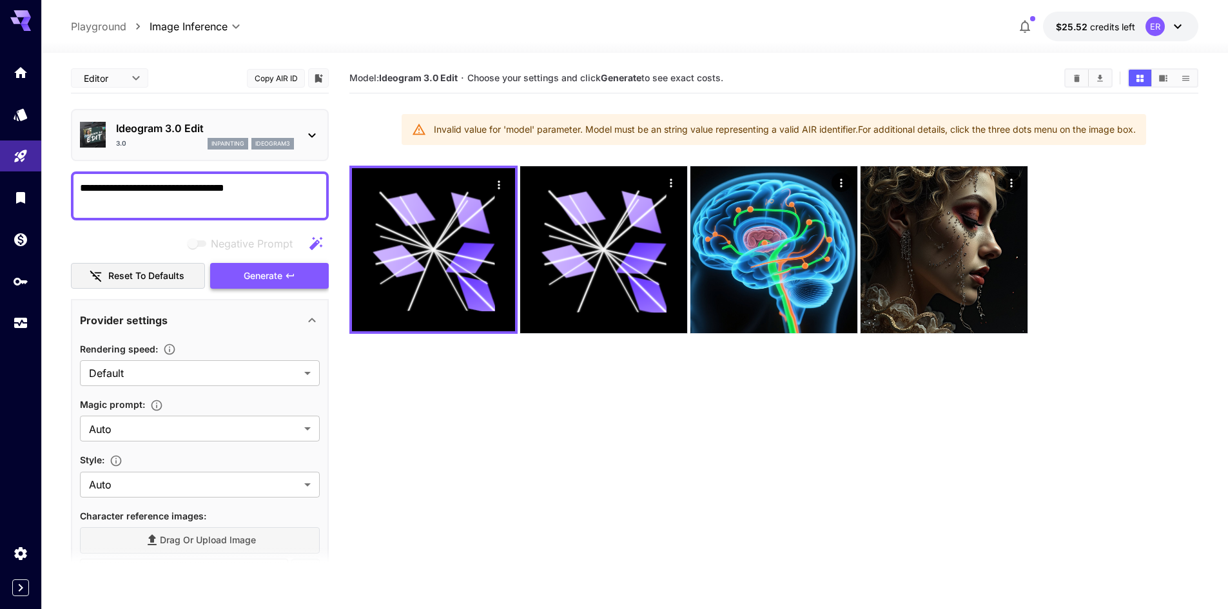
click at [277, 274] on span "Generate" at bounding box center [263, 276] width 39 height 16
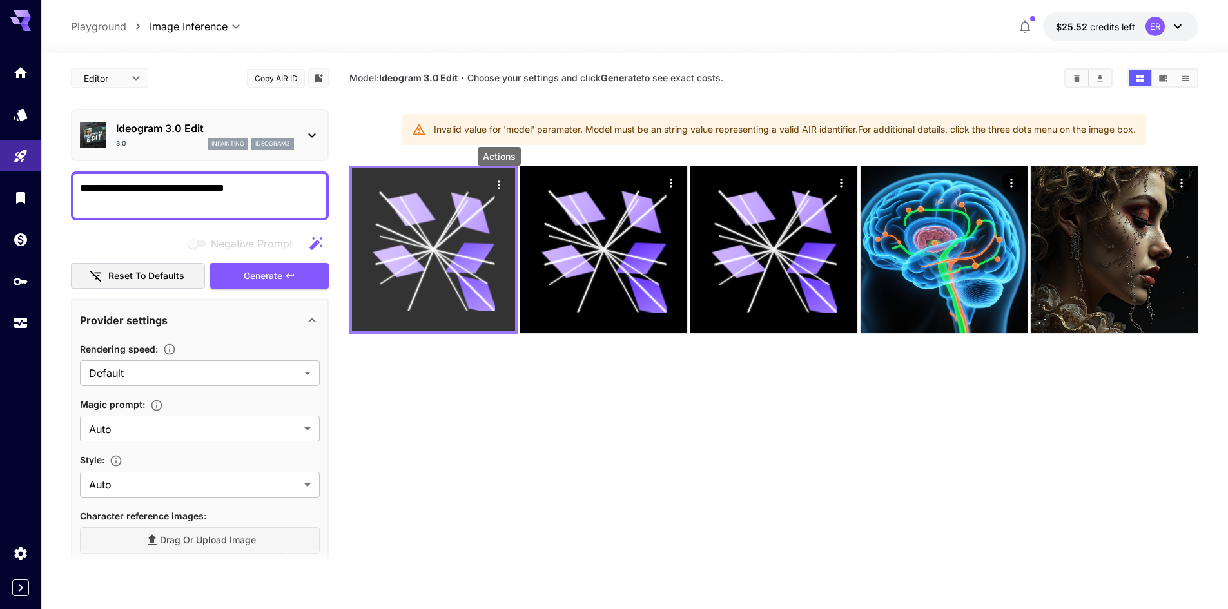
click at [499, 186] on icon "Actions" at bounding box center [498, 185] width 13 height 13
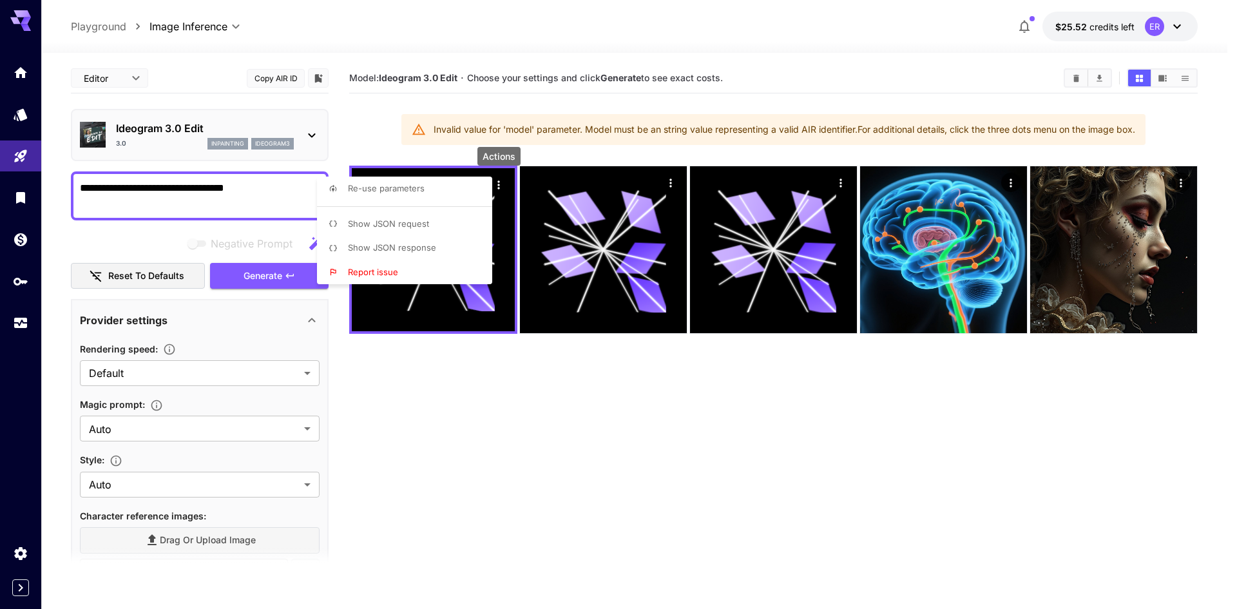
click at [409, 228] on span "Show JSON request" at bounding box center [388, 223] width 81 height 10
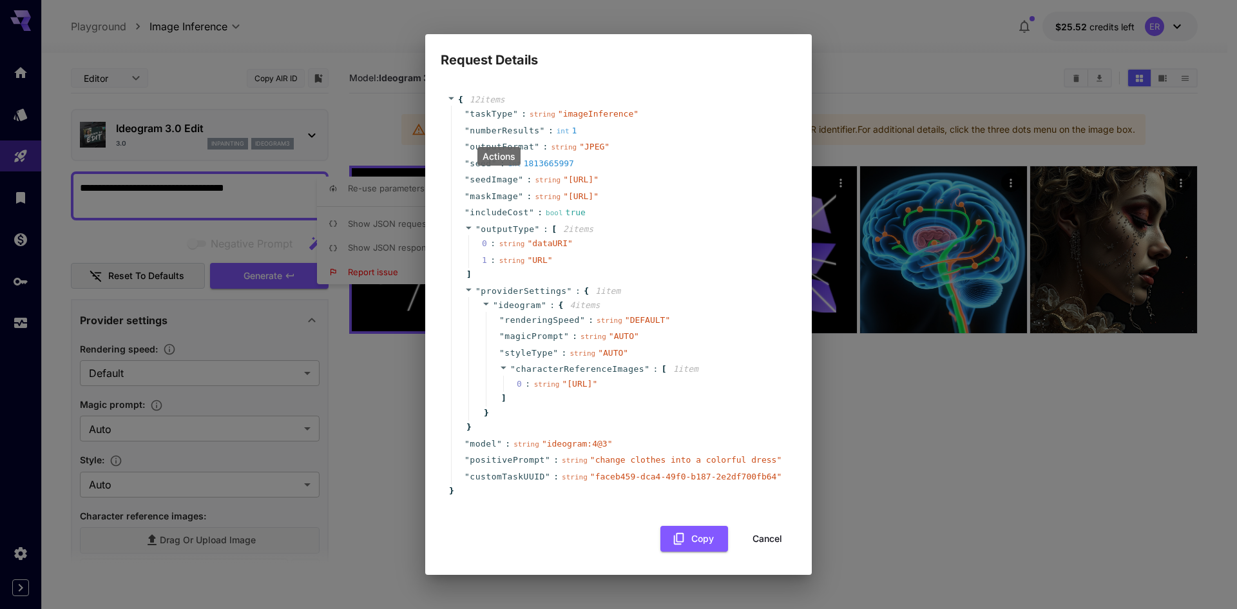
scroll to position [0, 0]
click at [878, 51] on div "Request Details { 12 item s " taskType " : string " imageInference " " numberRe…" at bounding box center [618, 304] width 1237 height 609
click at [356, 30] on div "Request Details { 12 item s " taskType " : string " imageInference " " numberRe…" at bounding box center [618, 304] width 1237 height 609
click at [160, 25] on div "Request Details { 12 item s " taskType " : string " imageInference " " numberRe…" at bounding box center [618, 304] width 1237 height 609
click at [903, 503] on div "Request Details { 12 item s " taskType " : string " imageInference " " numberRe…" at bounding box center [618, 304] width 1237 height 609
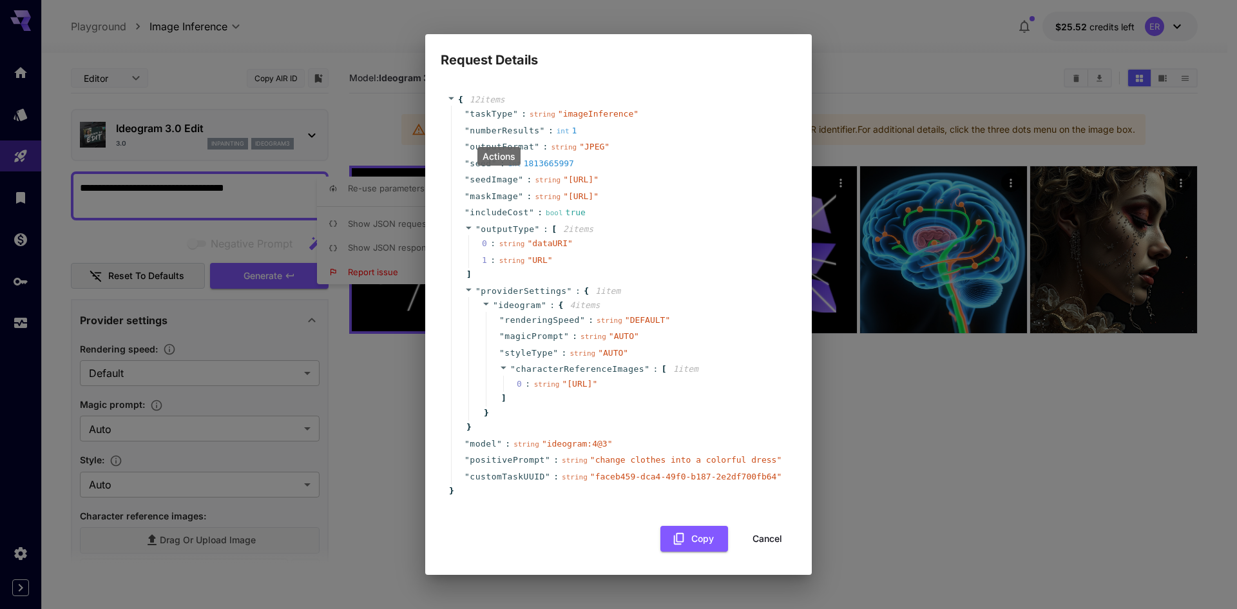
click at [908, 558] on div "Request Details { 12 item s " taskType " : string " imageInference " " numberRe…" at bounding box center [618, 304] width 1237 height 609
click at [753, 552] on button "Cancel" at bounding box center [768, 539] width 58 height 26
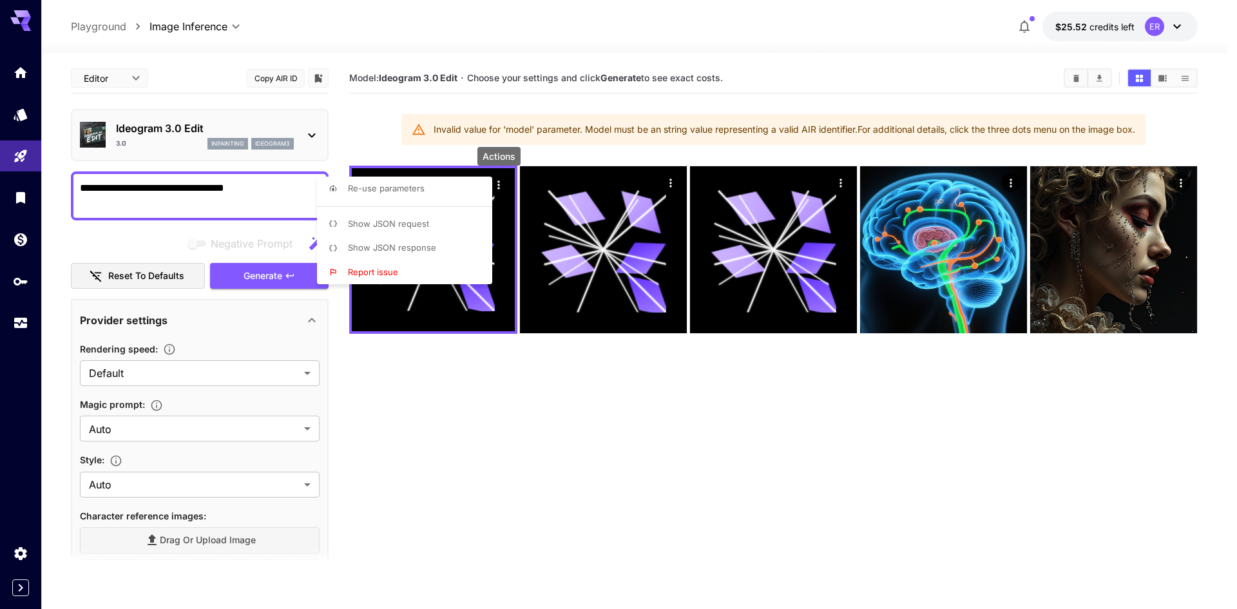
click at [418, 364] on div at bounding box center [618, 304] width 1237 height 609
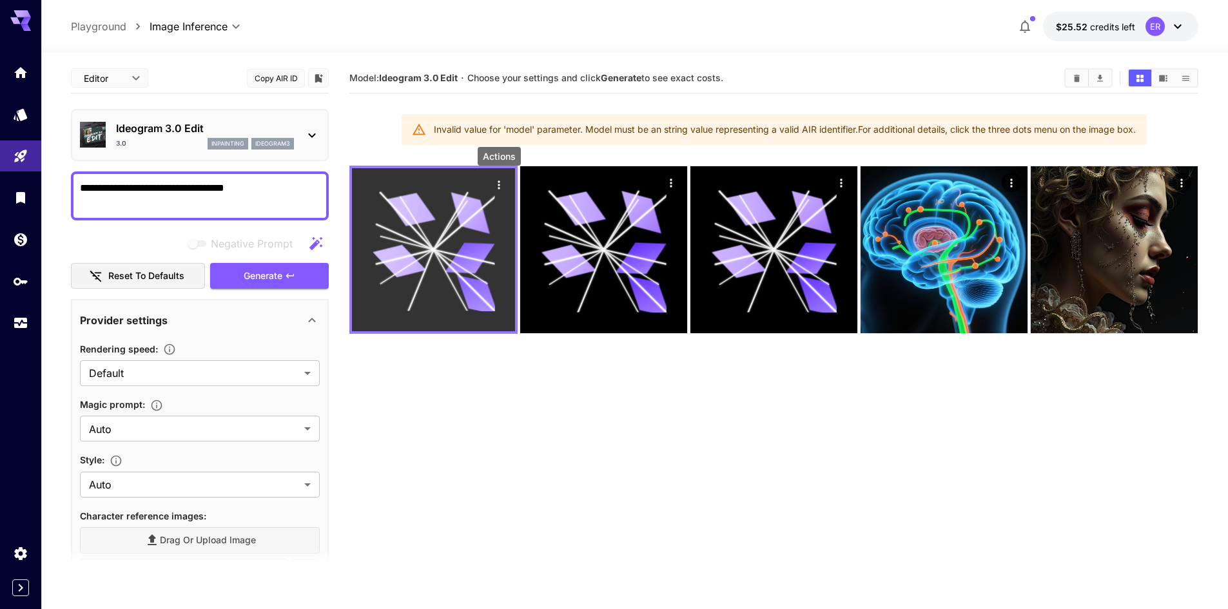
click at [497, 184] on icon "Actions" at bounding box center [498, 185] width 13 height 13
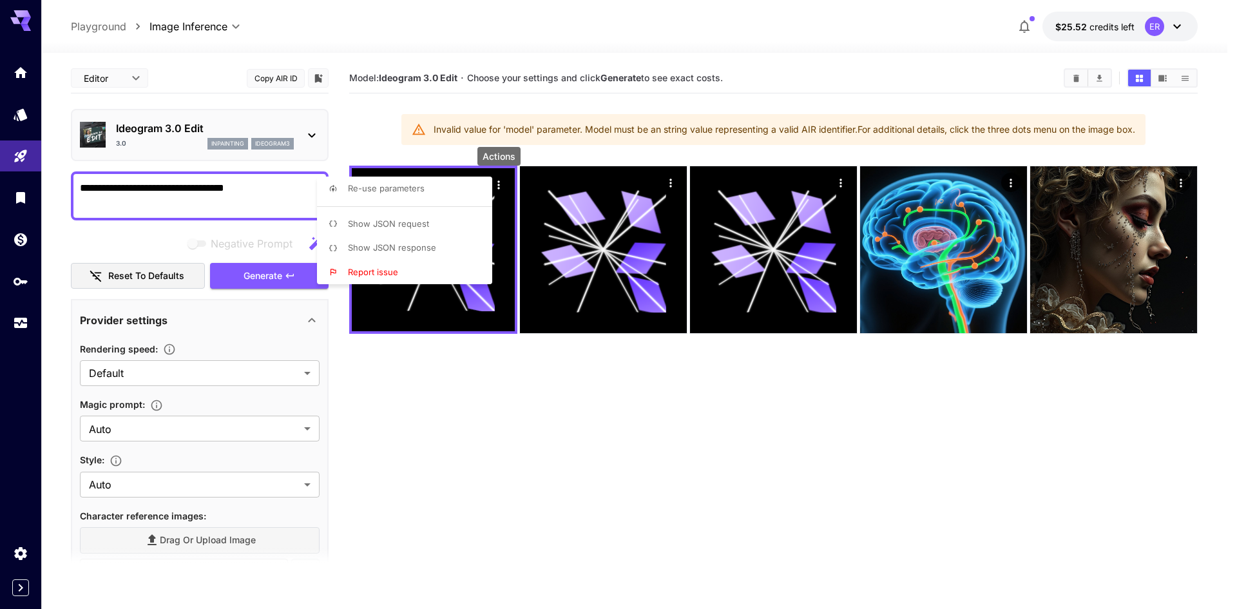
click at [1177, 181] on div at bounding box center [618, 304] width 1237 height 609
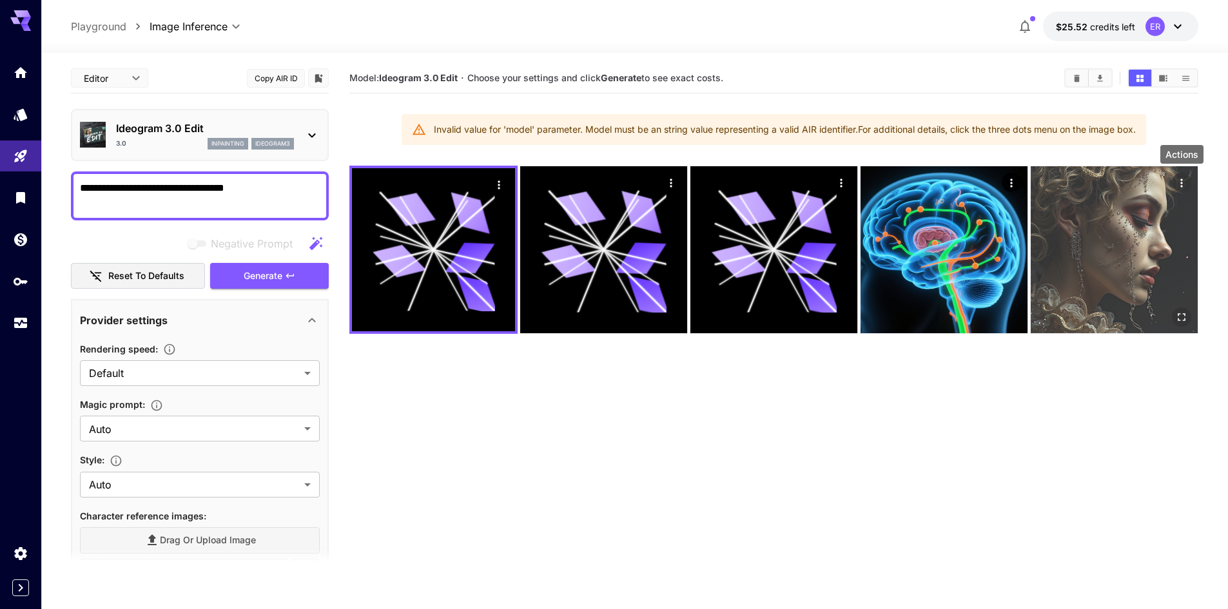
click at [1181, 182] on icon "Actions" at bounding box center [1181, 183] width 13 height 13
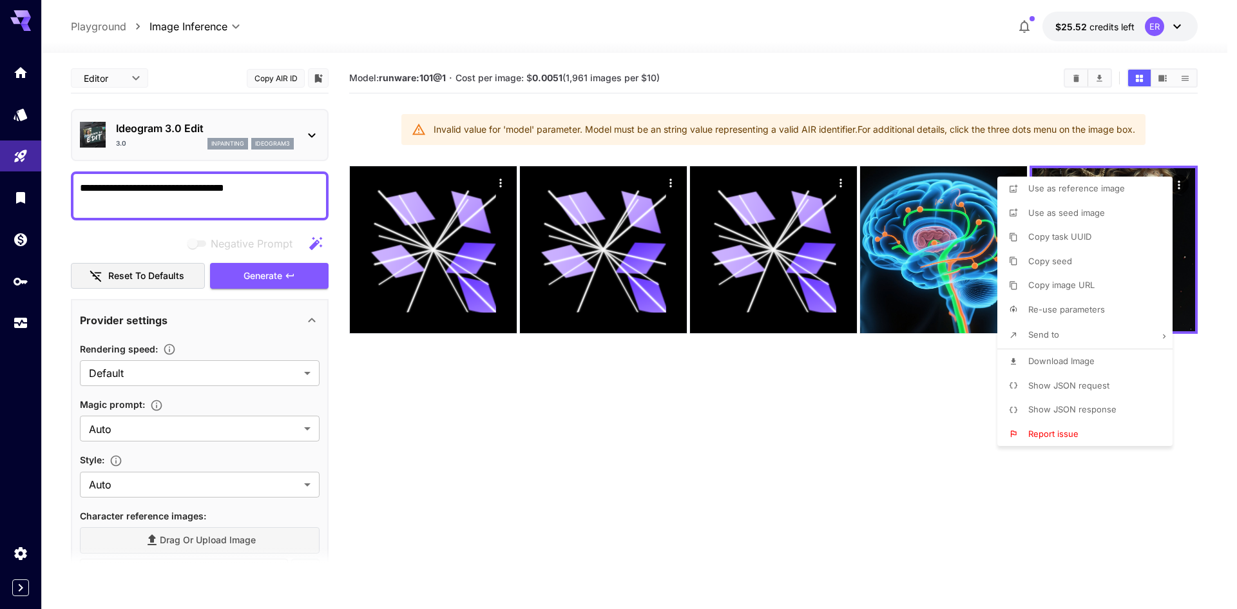
click at [492, 179] on div at bounding box center [618, 304] width 1237 height 609
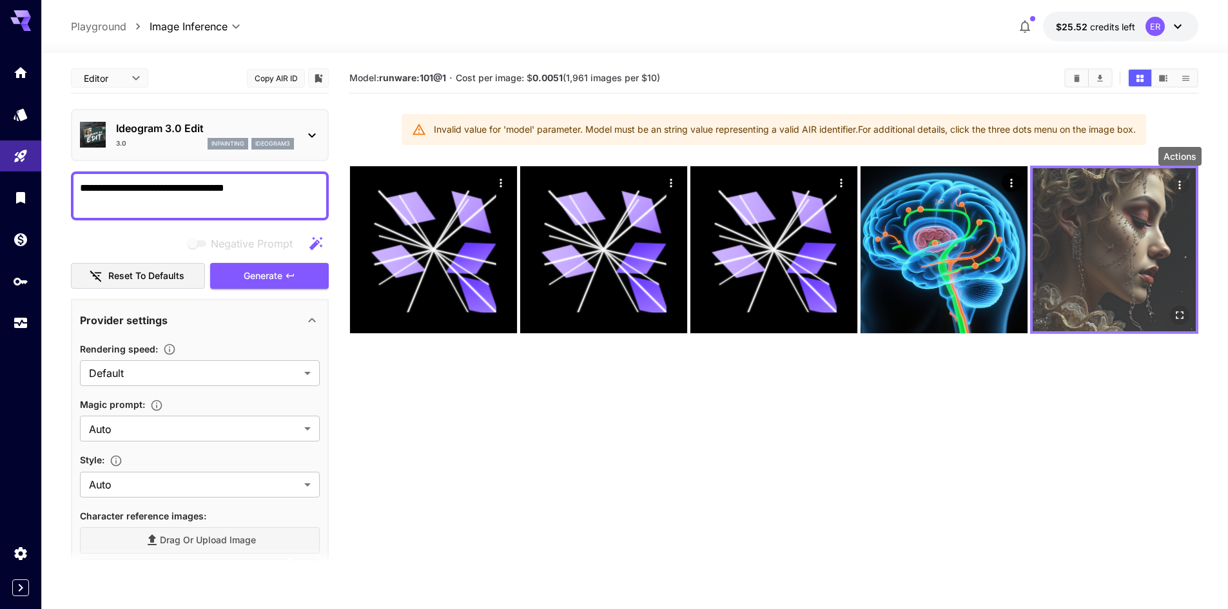
click at [1178, 181] on icon "Actions" at bounding box center [1179, 185] width 13 height 13
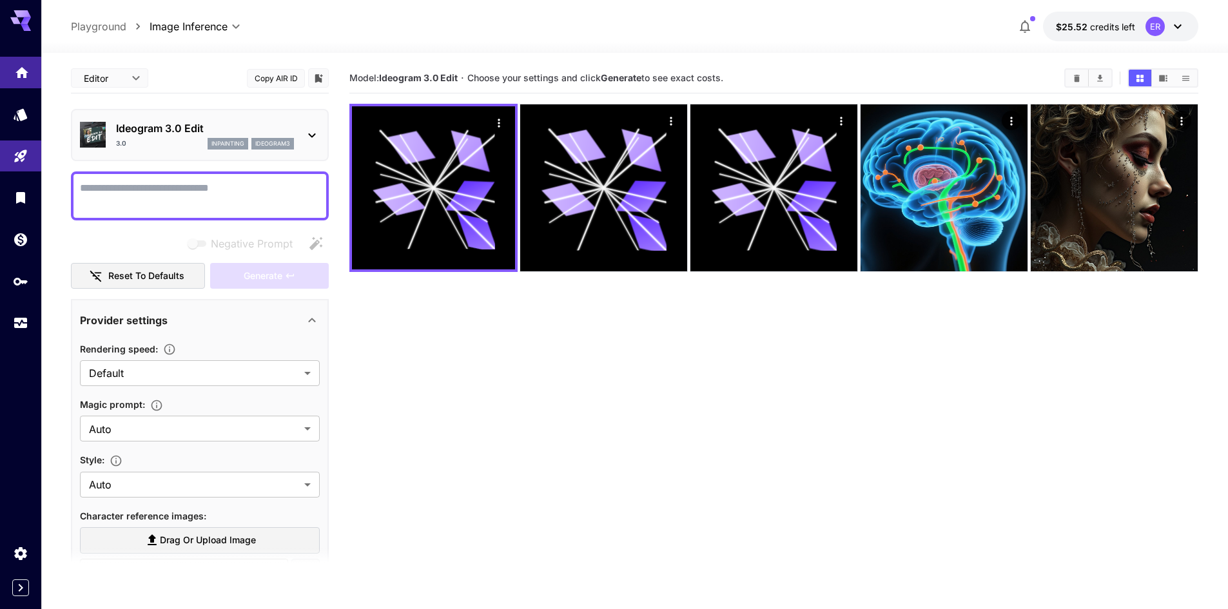
click at [26, 66] on icon "Home" at bounding box center [21, 68] width 15 height 15
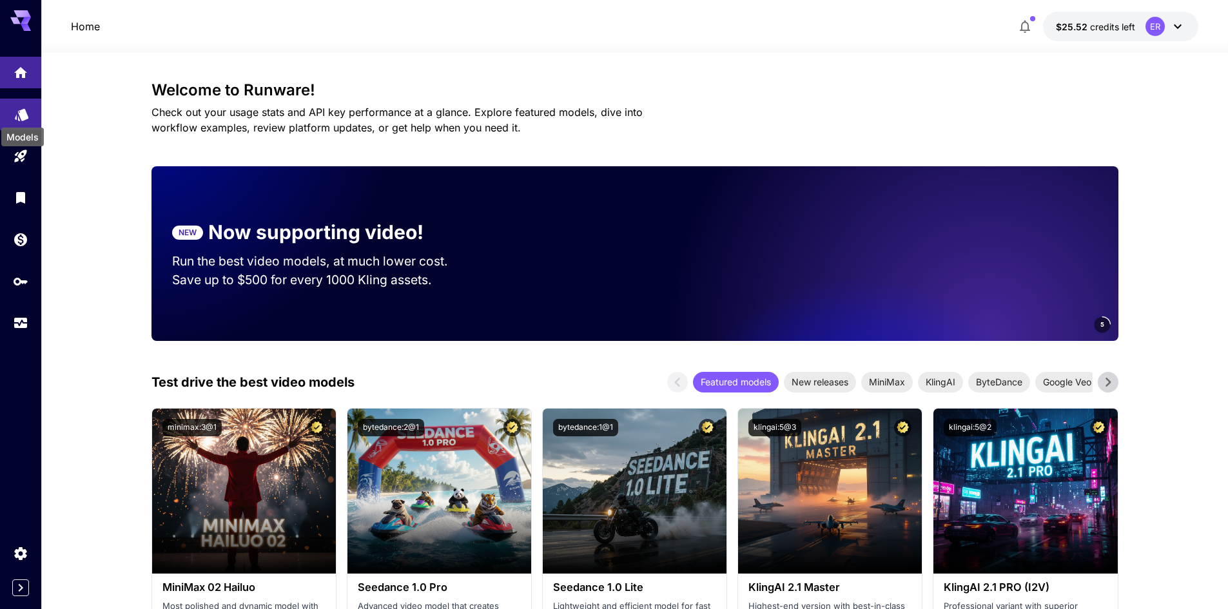
click at [22, 114] on icon "Models" at bounding box center [22, 110] width 14 height 12
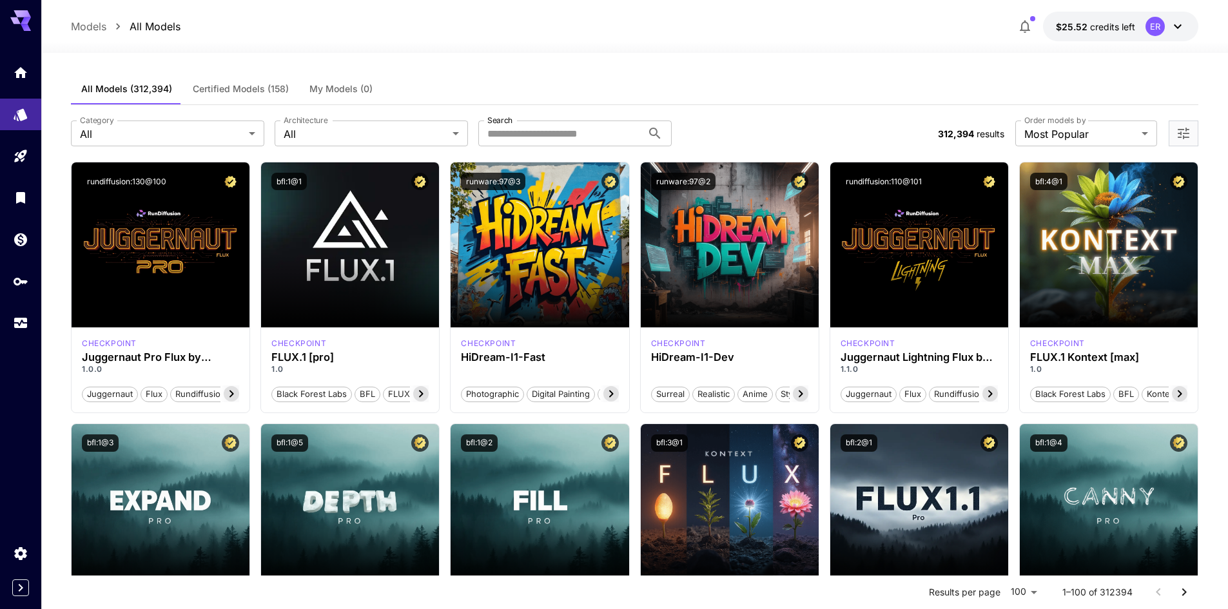
click at [332, 88] on span "My Models (0)" at bounding box center [340, 89] width 63 height 12
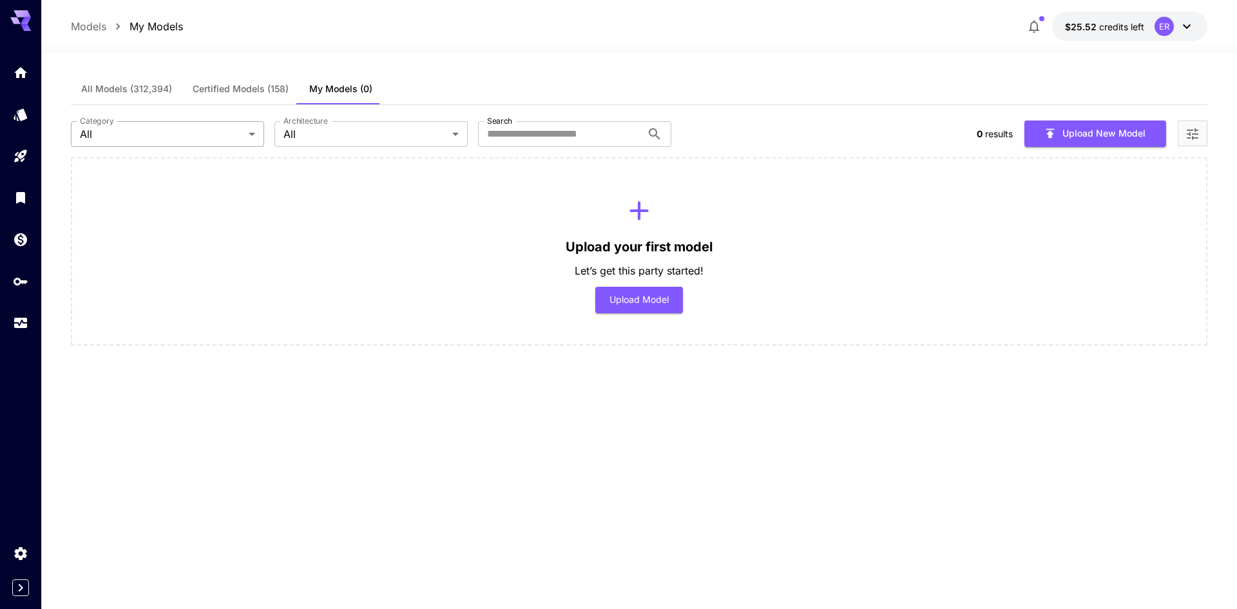
click at [247, 124] on body "Models My Models $25.52 credits left ER All Models (312,394) Certified Models (…" at bounding box center [618, 304] width 1237 height 609
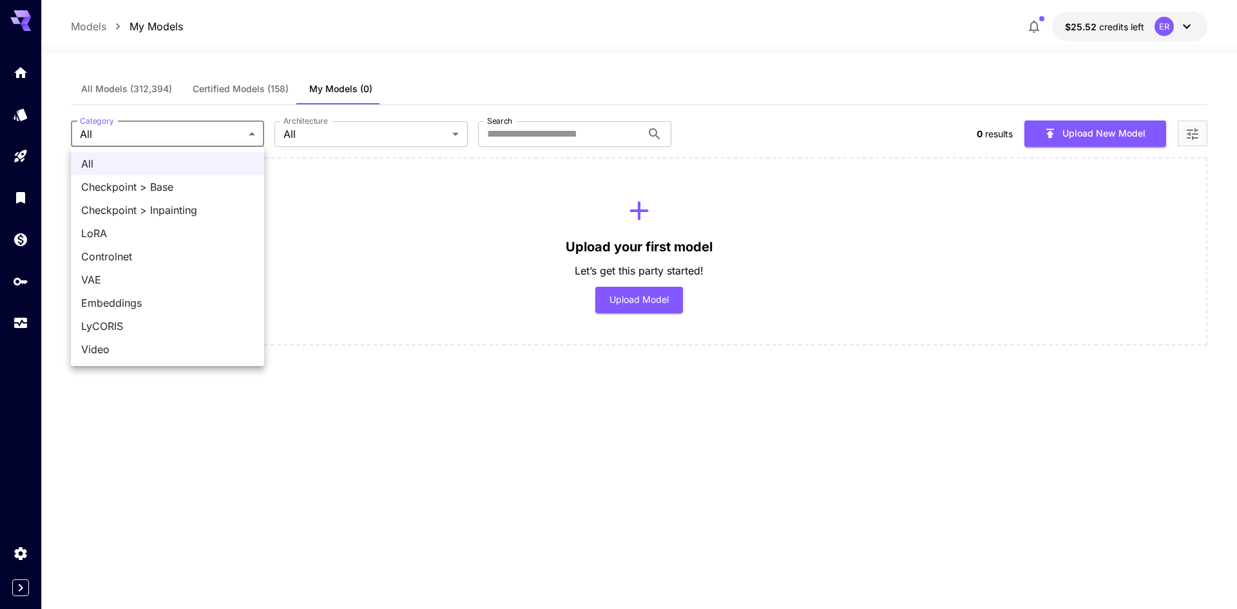
click at [336, 125] on div at bounding box center [618, 304] width 1237 height 609
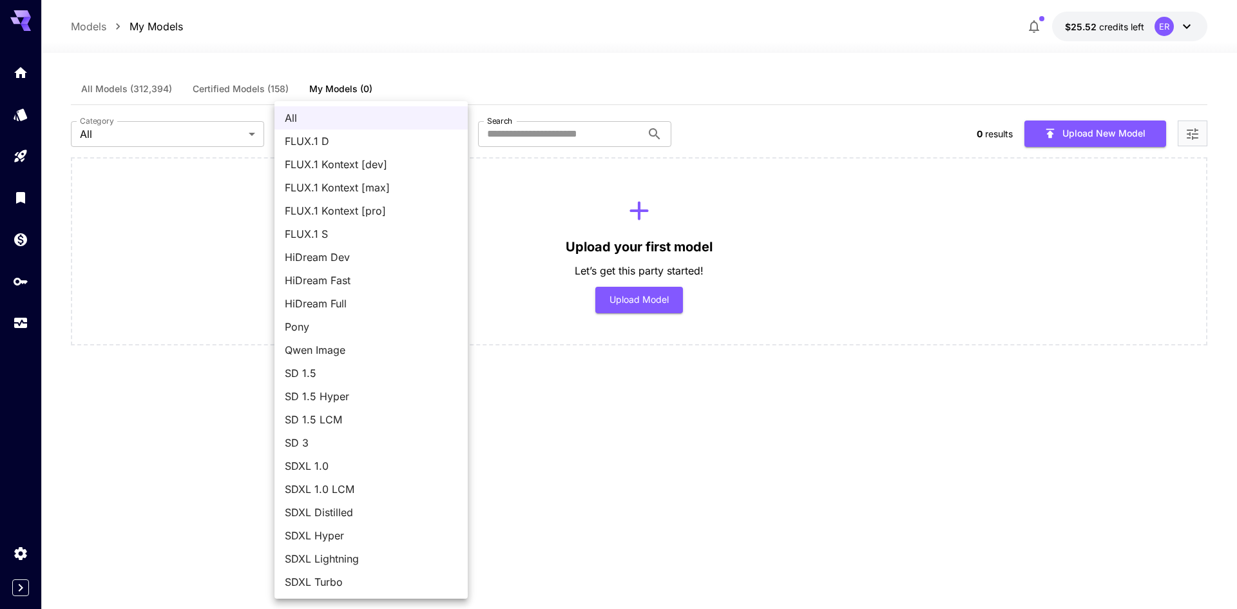
click at [337, 129] on body "Models My Models $25.52 credits left ER All Models (312,394) Certified Models (…" at bounding box center [618, 304] width 1237 height 609
click at [445, 59] on div at bounding box center [618, 304] width 1237 height 609
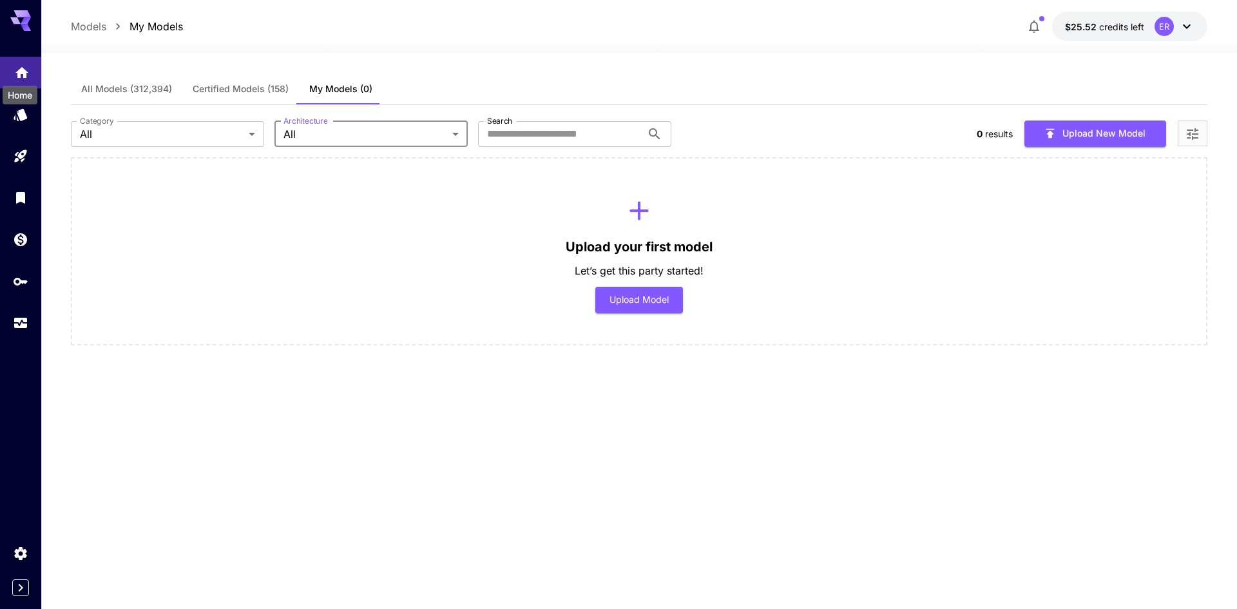
click at [24, 70] on icon "Home" at bounding box center [21, 68] width 13 height 11
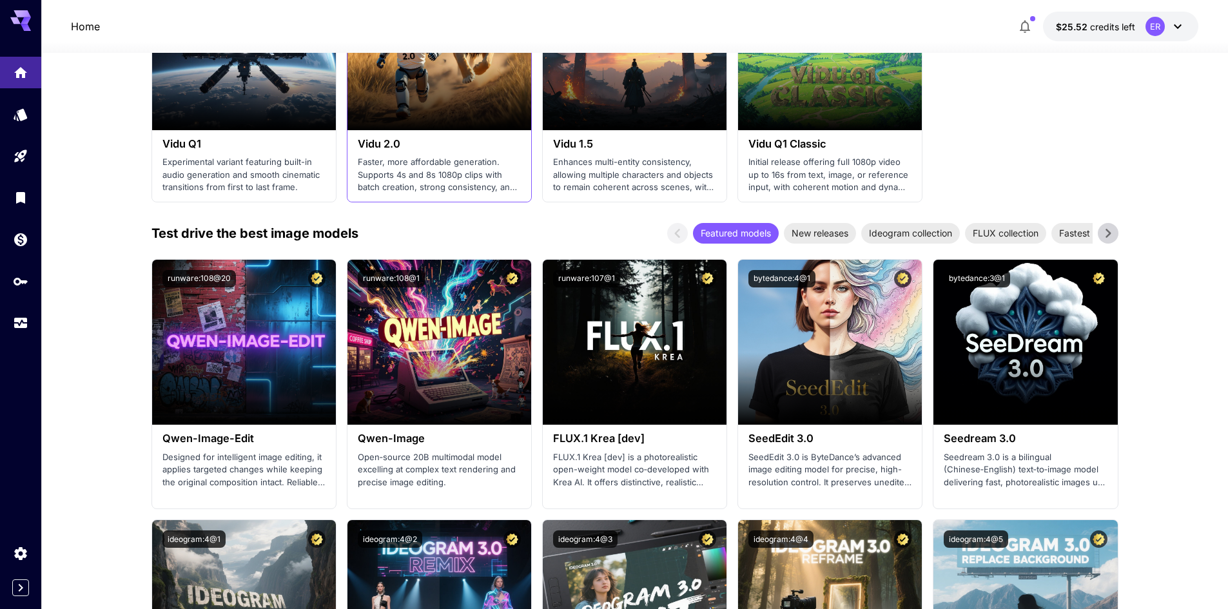
scroll to position [1224, 0]
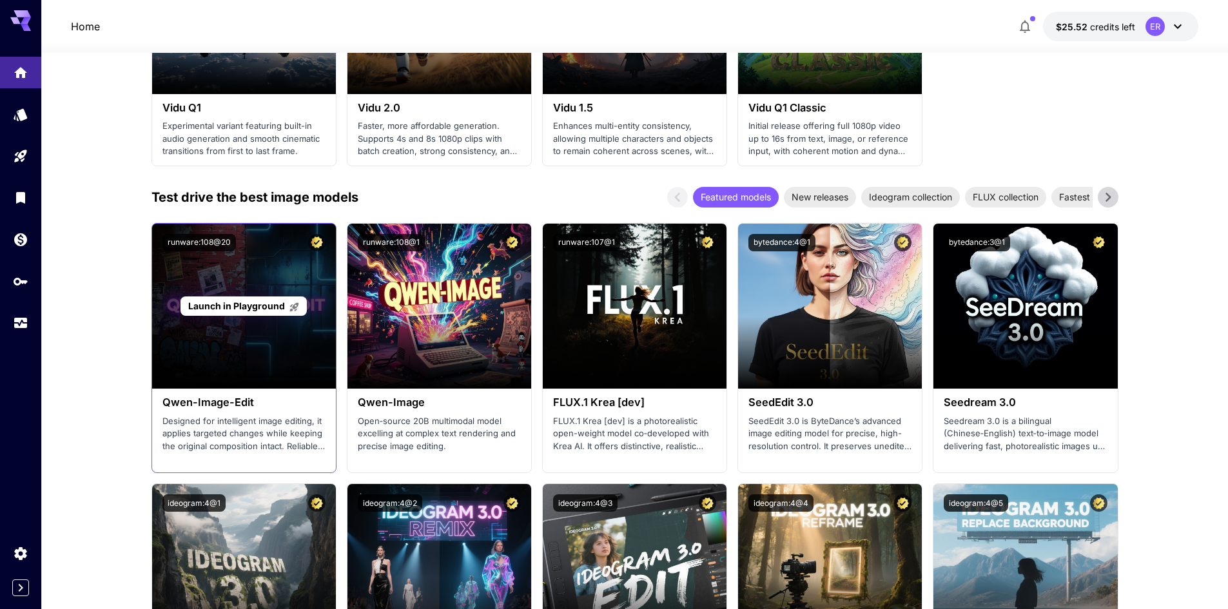
click at [253, 307] on span "Launch in Playground" at bounding box center [236, 305] width 97 height 11
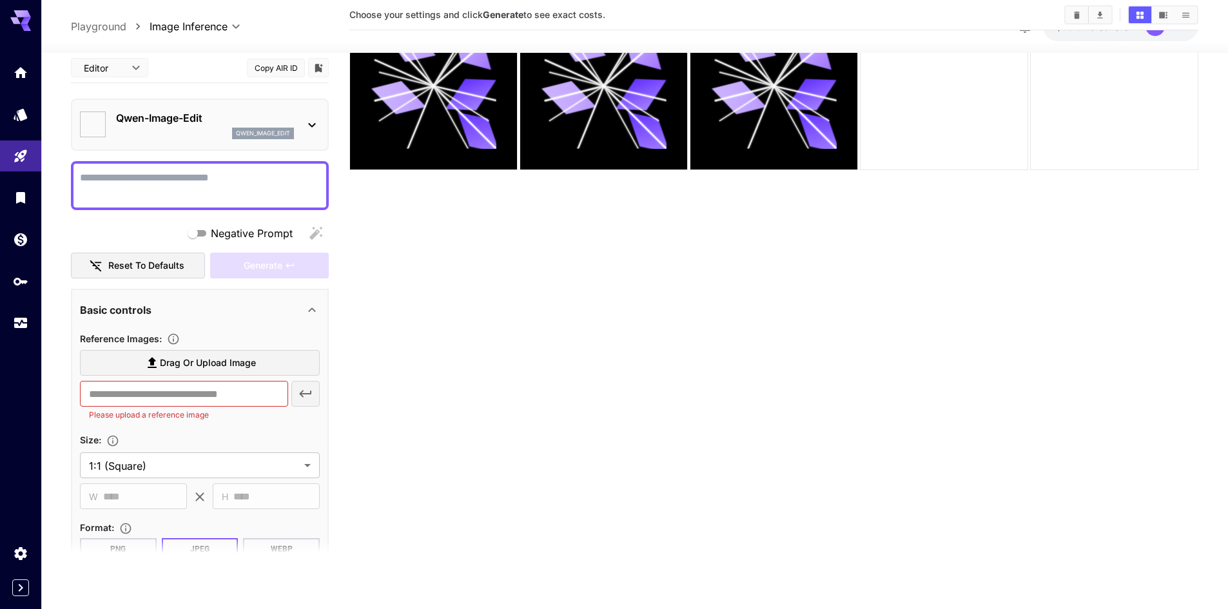
type input "**********"
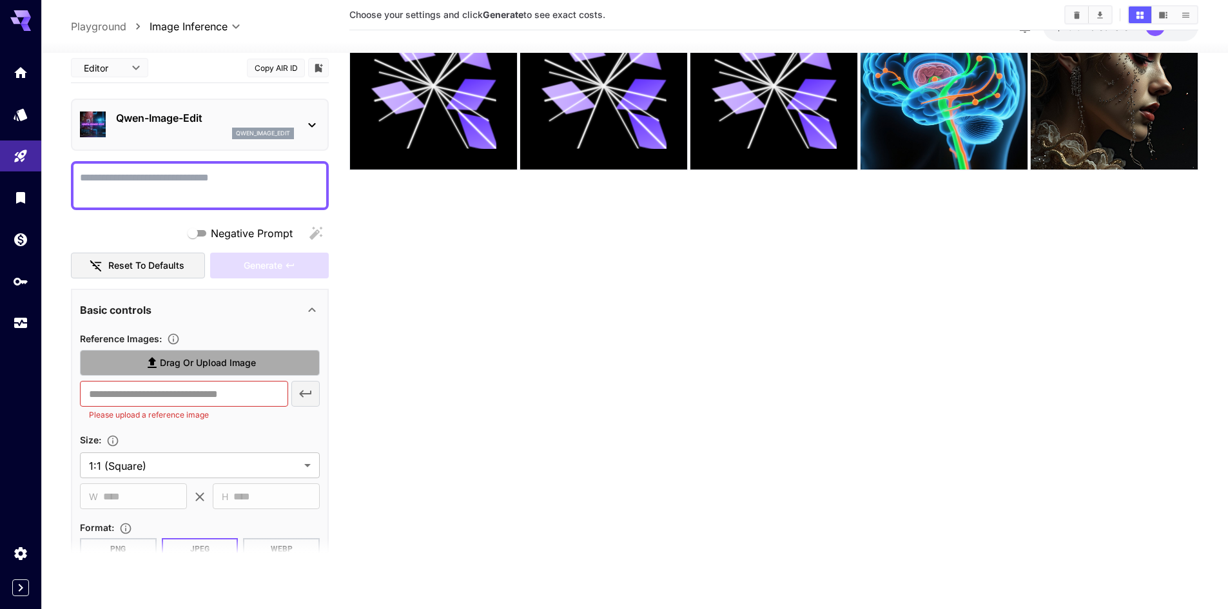
click at [240, 369] on span "Drag or upload image" at bounding box center [208, 363] width 96 height 16
click at [0, 0] on input "Drag or upload image" at bounding box center [0, 0] width 0 height 0
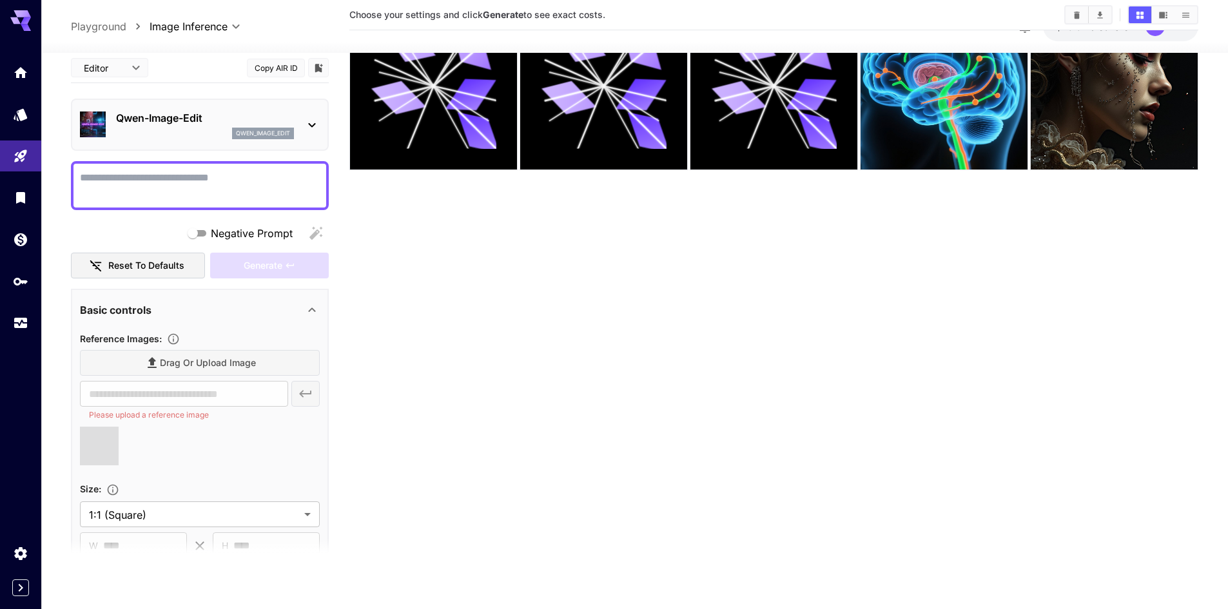
type input "**********"
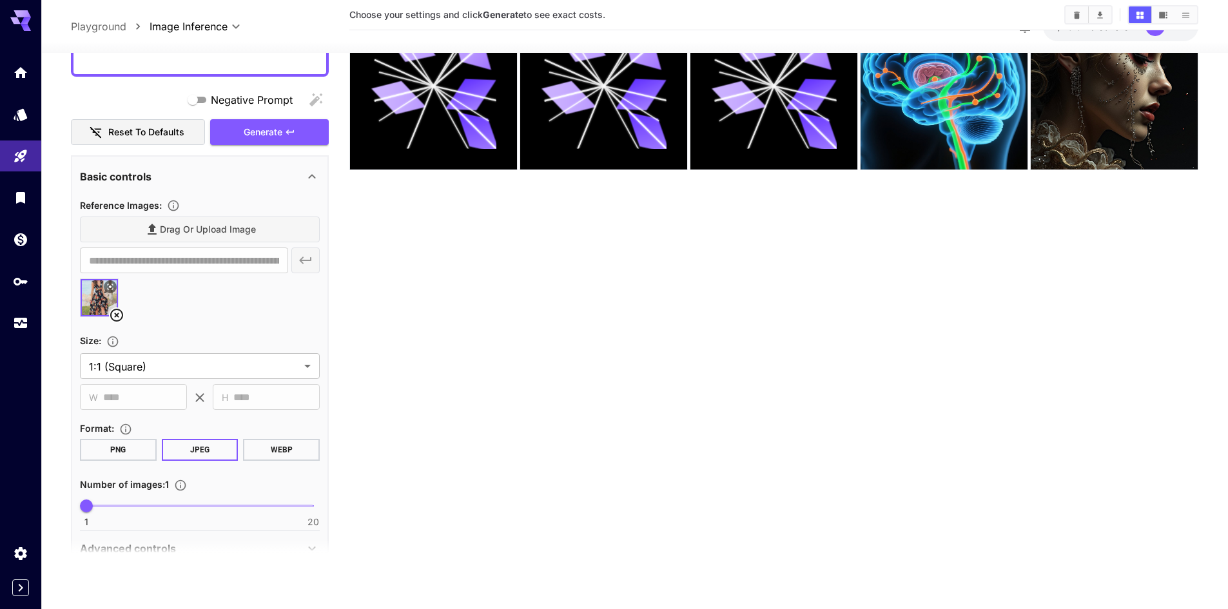
scroll to position [0, 0]
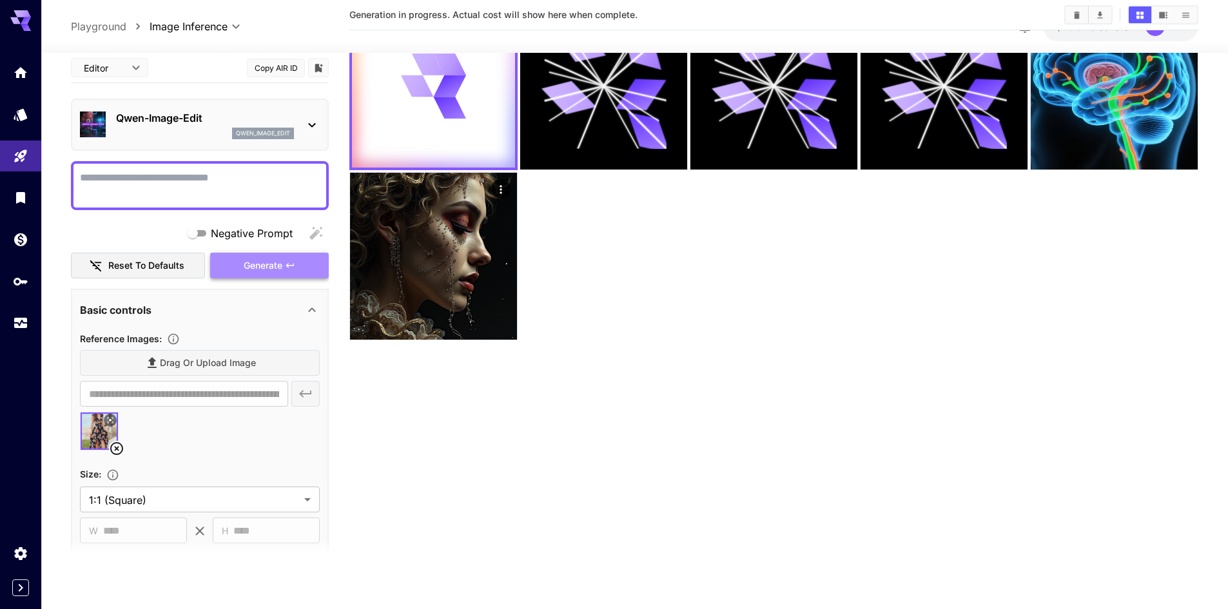
click at [269, 269] on span "Generate" at bounding box center [263, 265] width 39 height 16
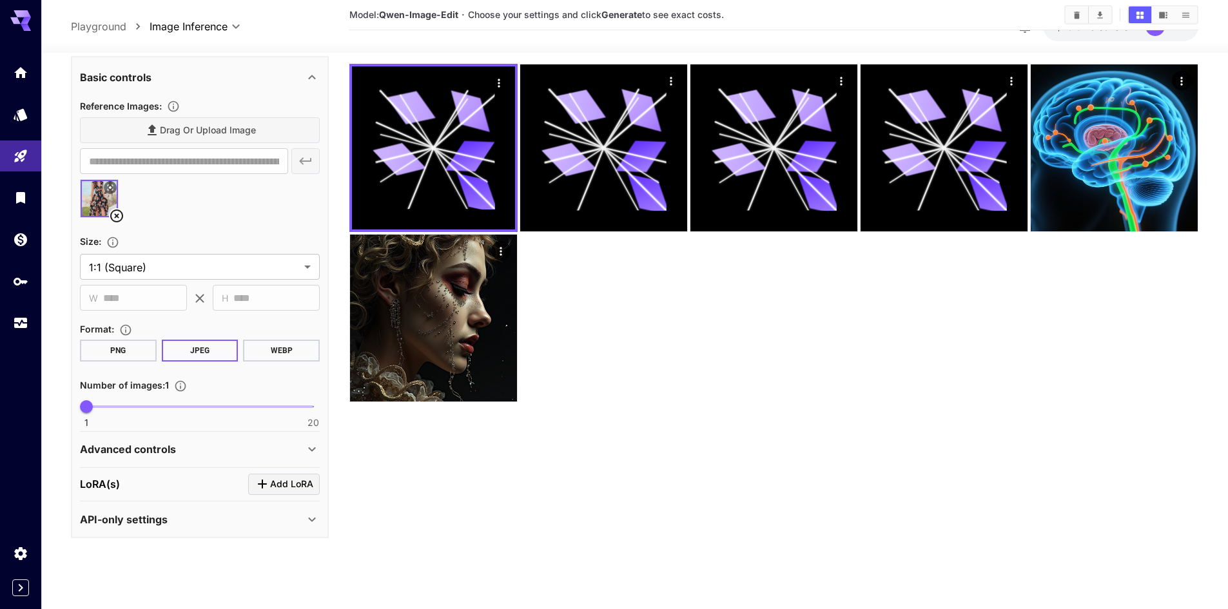
scroll to position [232, 0]
click at [180, 454] on div "Advanced controls" at bounding box center [192, 449] width 224 height 15
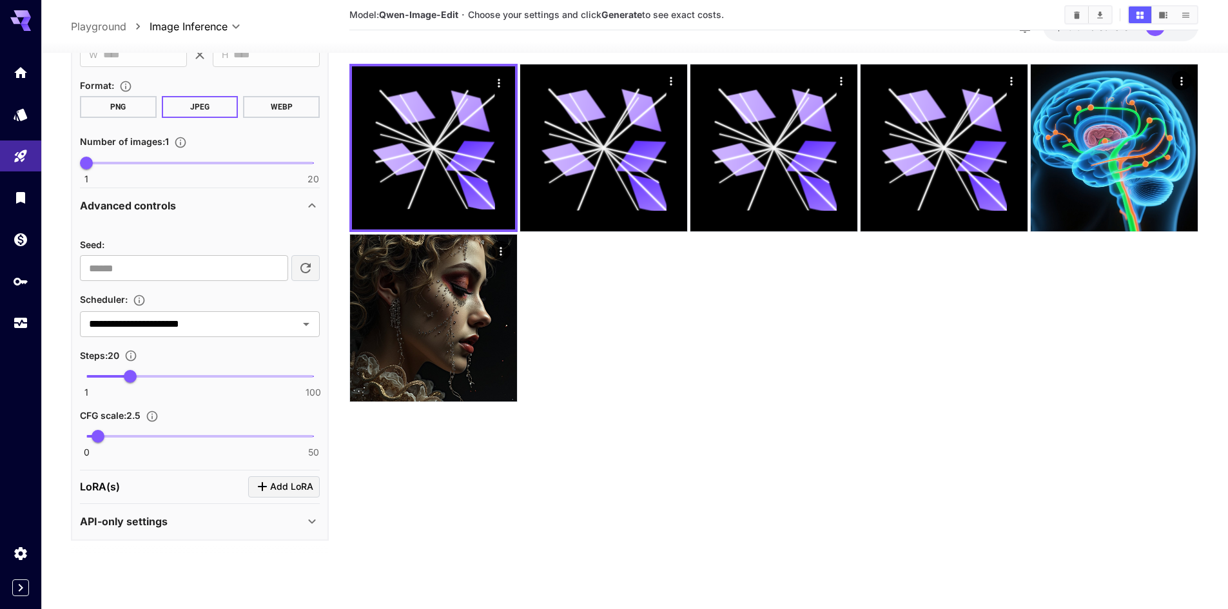
scroll to position [478, 0]
click at [211, 327] on input "**********" at bounding box center [181, 322] width 194 height 18
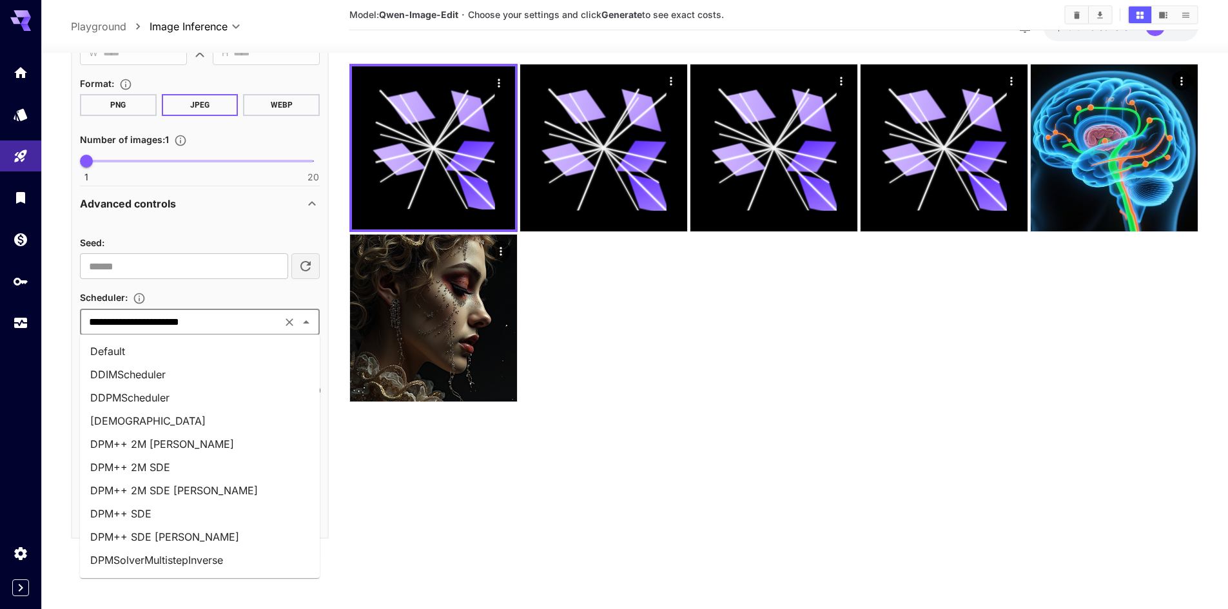
scroll to position [434, 0]
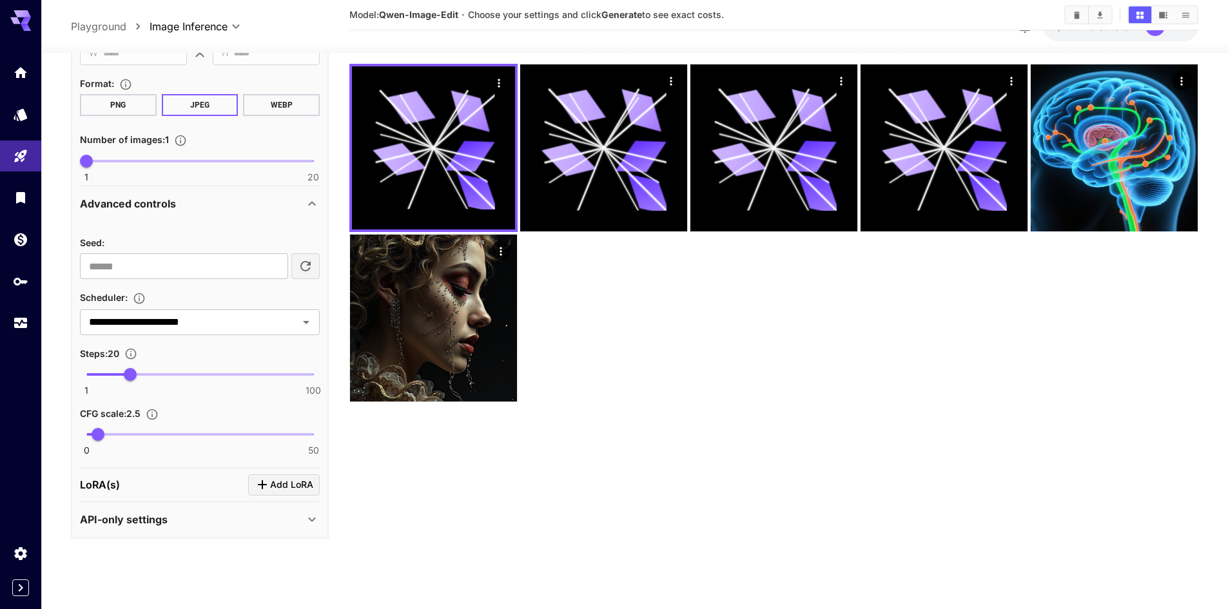
click at [213, 299] on div "Scheduler :" at bounding box center [200, 296] width 240 height 15
click at [142, 485] on div "LoRA(s) Add LoRA" at bounding box center [200, 484] width 240 height 21
click at [160, 530] on div "API-only settings" at bounding box center [200, 519] width 240 height 31
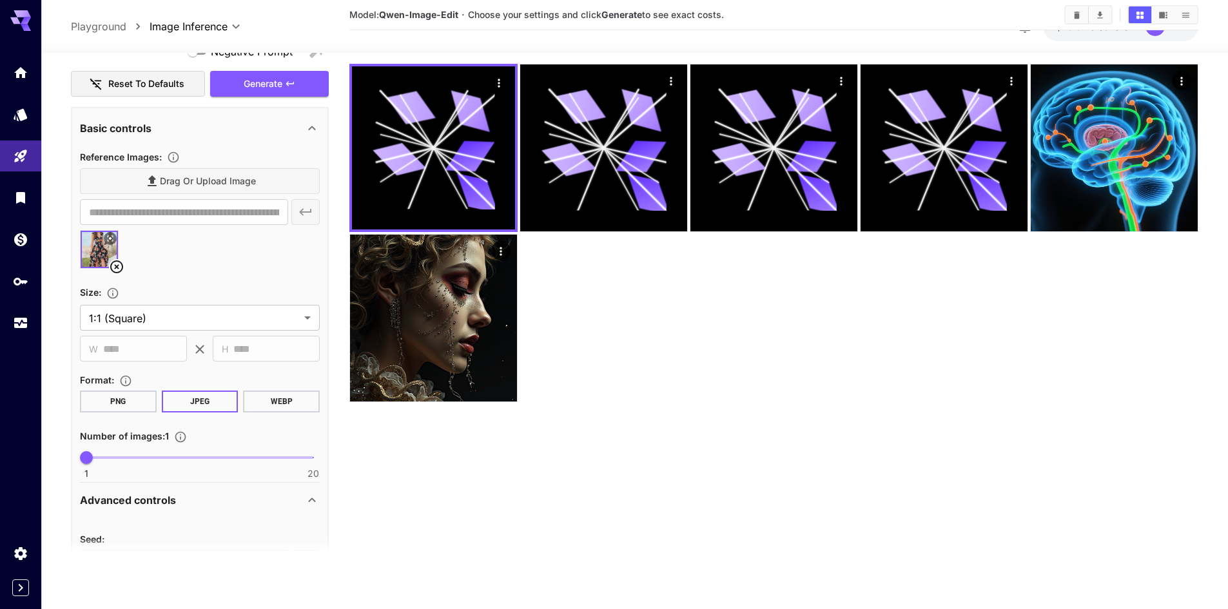
scroll to position [0, 0]
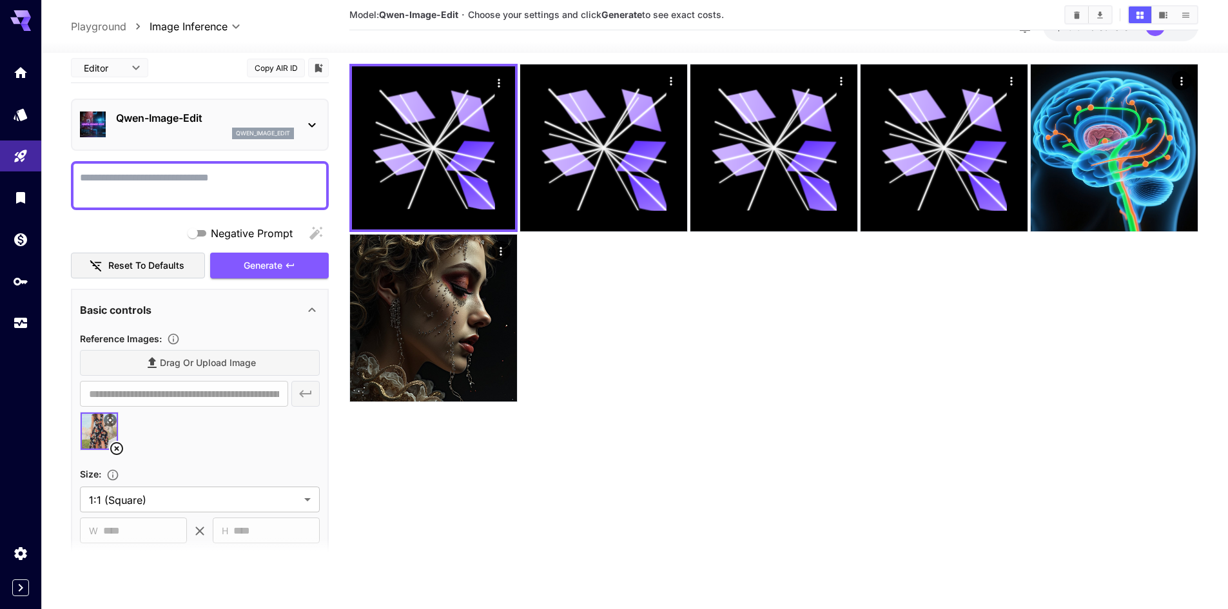
click at [122, 26] on p "Playground" at bounding box center [98, 26] width 55 height 15
click at [110, 27] on p "Playground" at bounding box center [98, 26] width 55 height 15
click at [14, 114] on link at bounding box center [20, 115] width 41 height 32
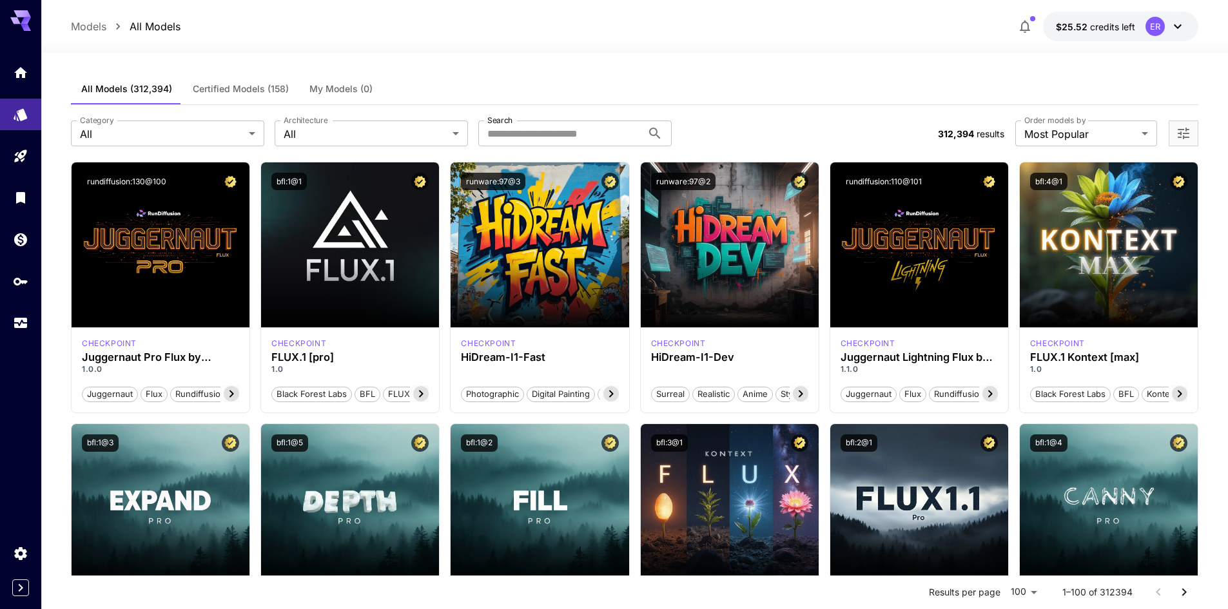
click at [256, 92] on span "Certified Models (158)" at bounding box center [241, 89] width 96 height 12
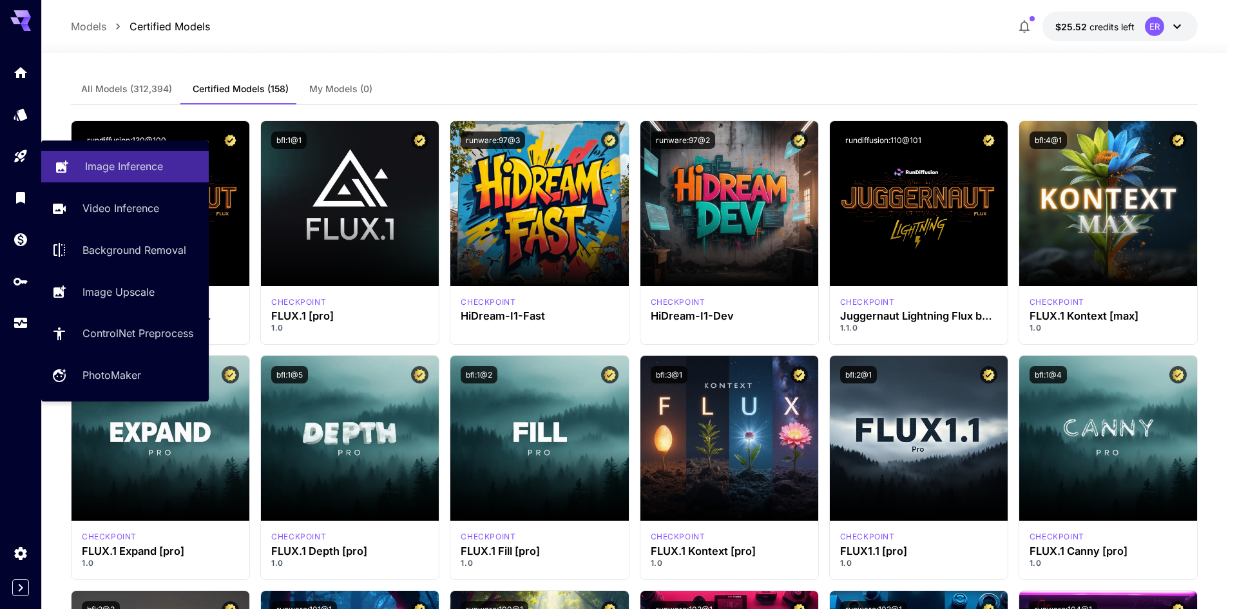
click at [140, 168] on p "Image Inference" at bounding box center [124, 166] width 78 height 15
